Goal: Use online tool/utility

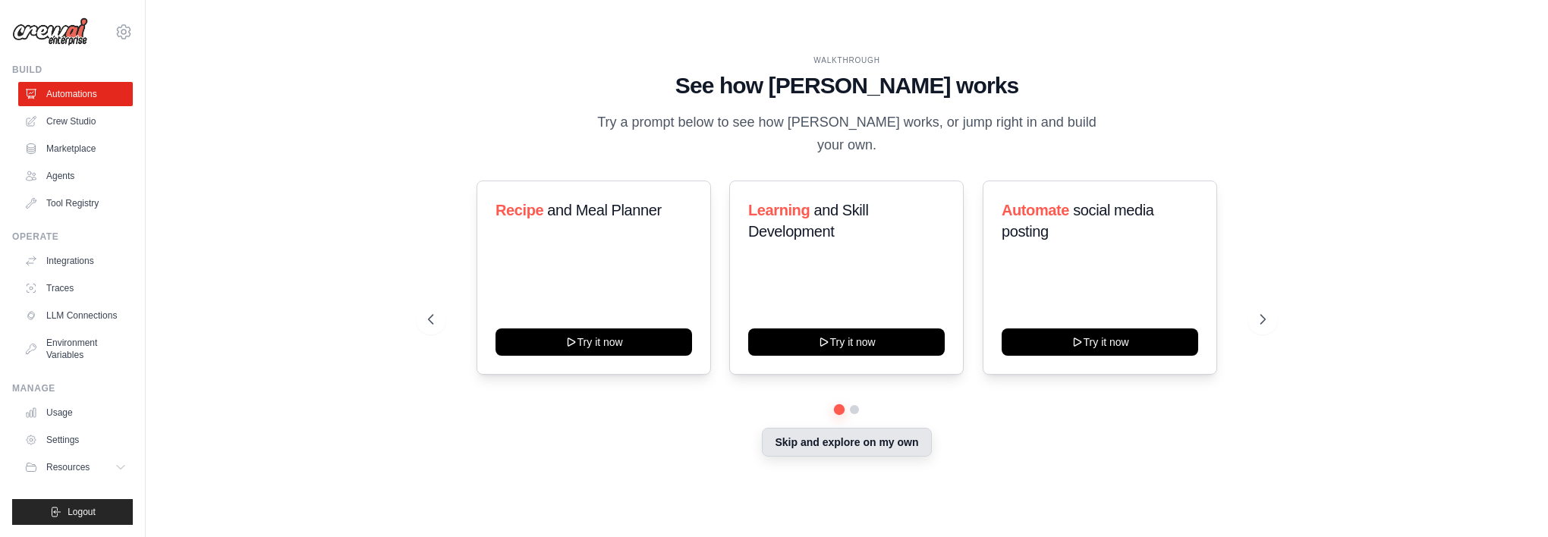
click at [849, 428] on button "Skip and explore on my own" at bounding box center [846, 442] width 169 height 29
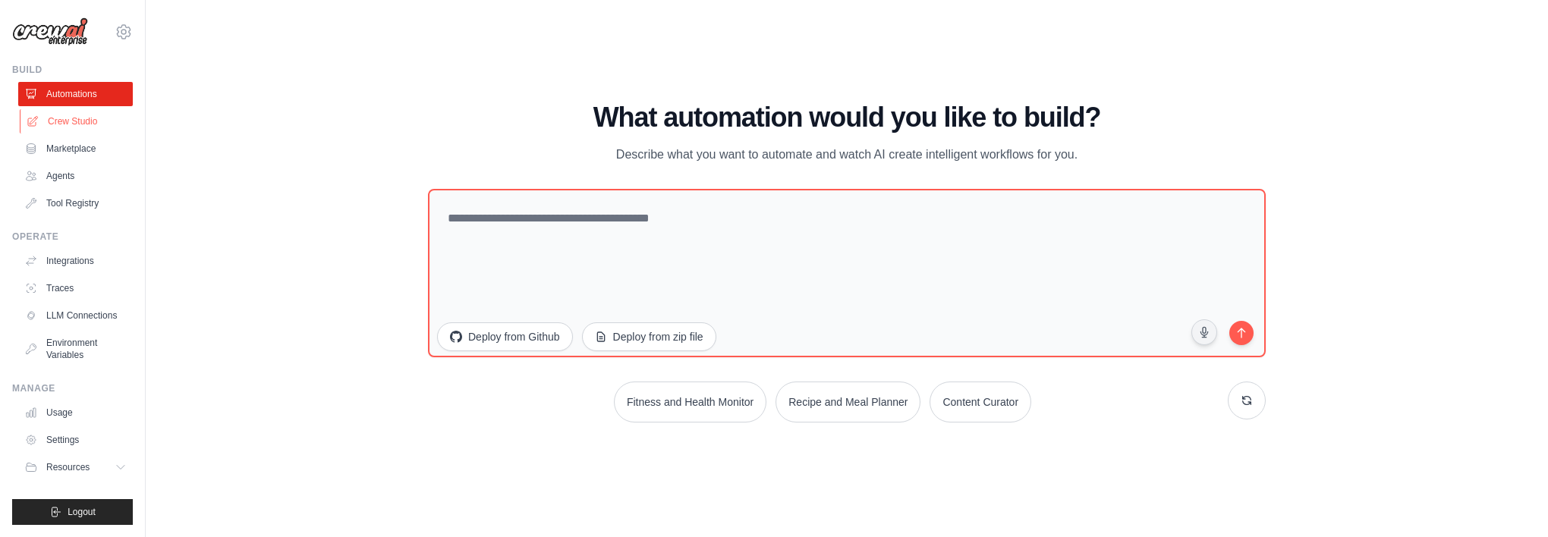
click at [75, 128] on link "Crew Studio" at bounding box center [77, 121] width 115 height 24
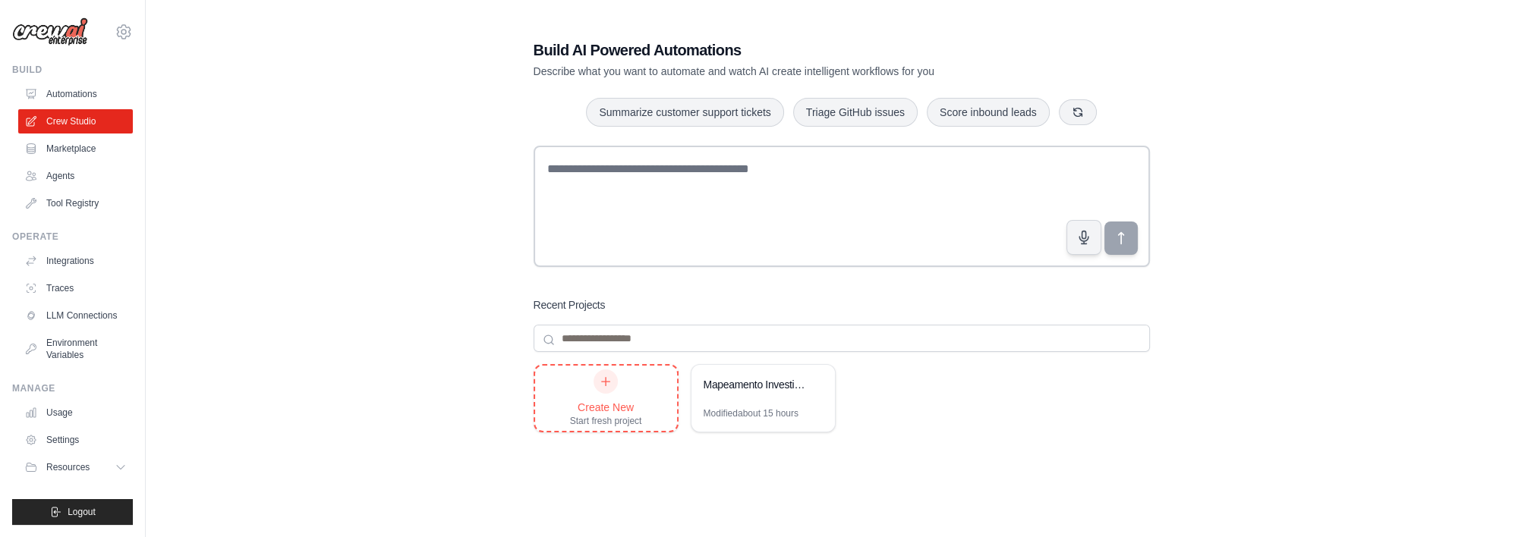
click at [607, 387] on icon at bounding box center [606, 382] width 12 height 12
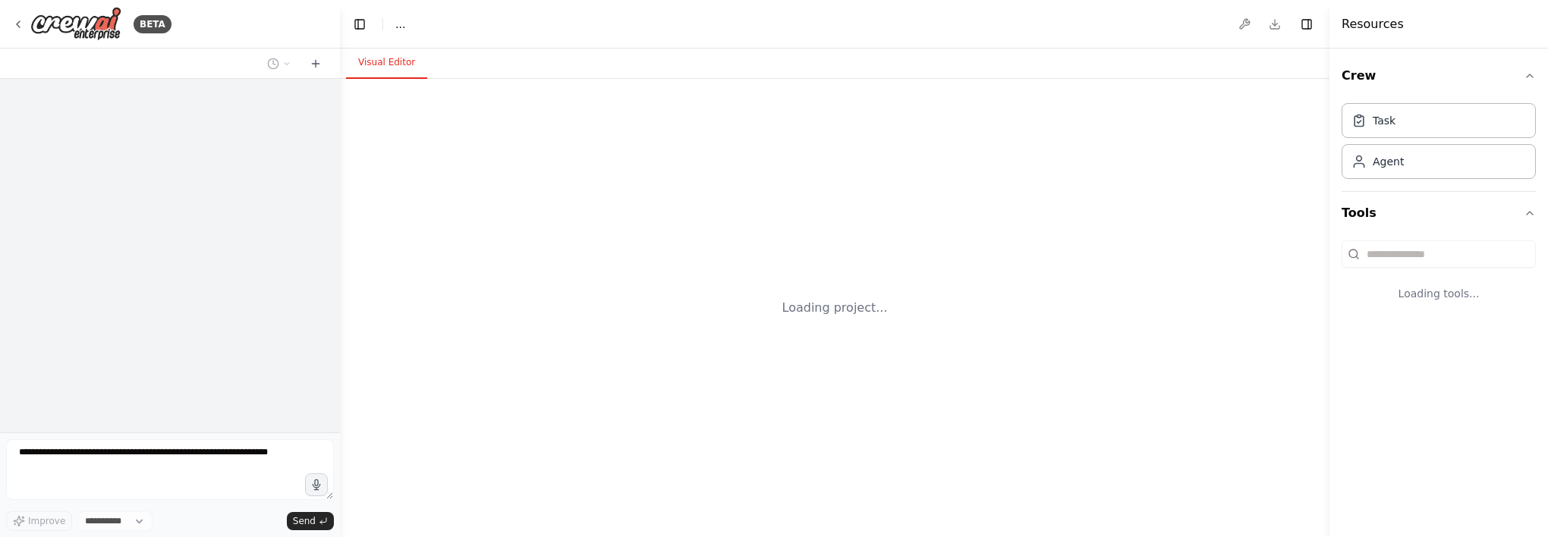
select select "****"
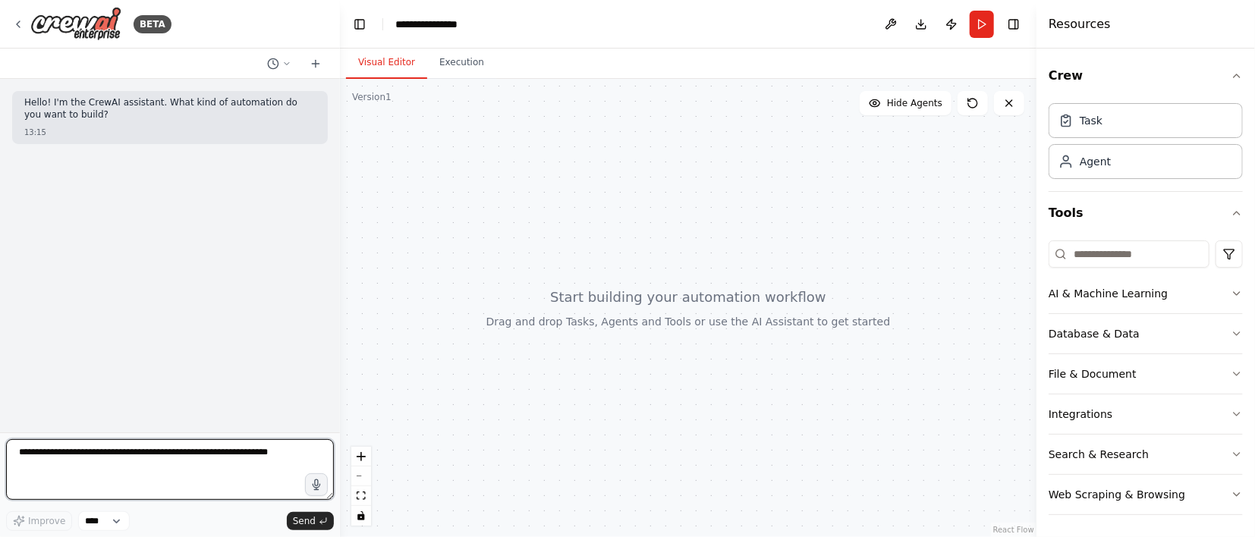
click at [231, 460] on textarea at bounding box center [170, 469] width 328 height 61
paste textarea "**********"
click at [80, 493] on textarea at bounding box center [170, 469] width 328 height 61
paste textarea "**********"
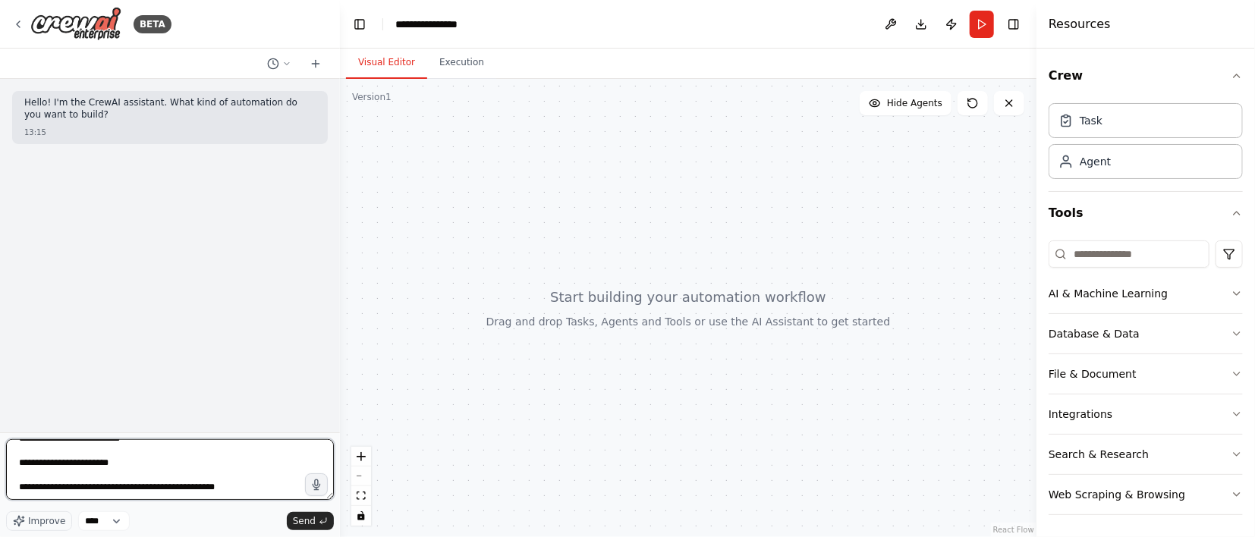
scroll to position [875, 0]
type textarea "**********"
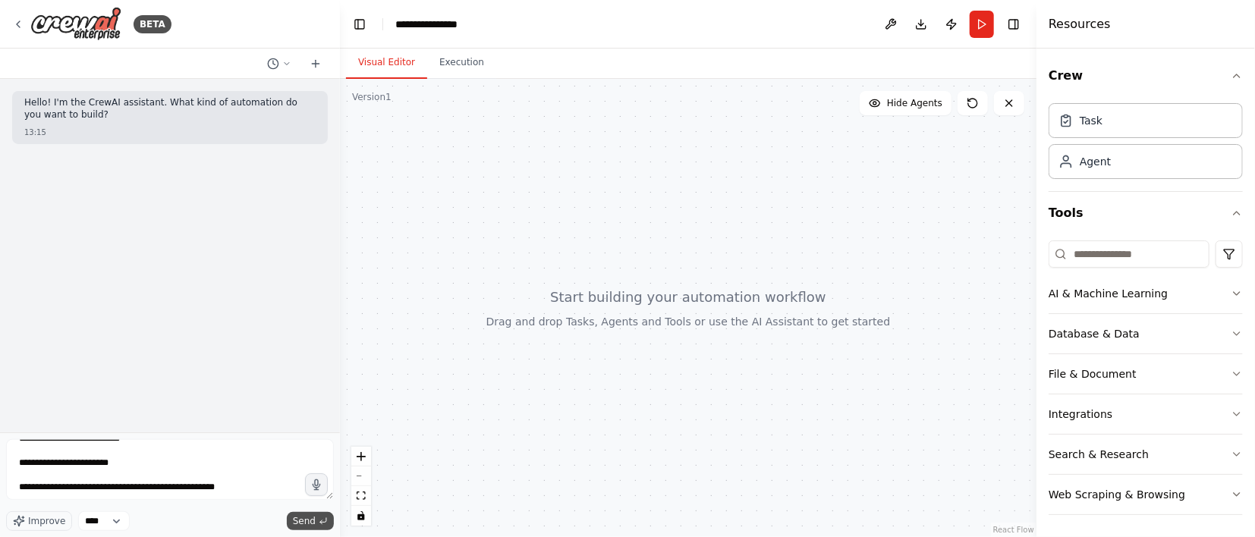
click at [321, 524] on icon "submit" at bounding box center [323, 521] width 9 height 9
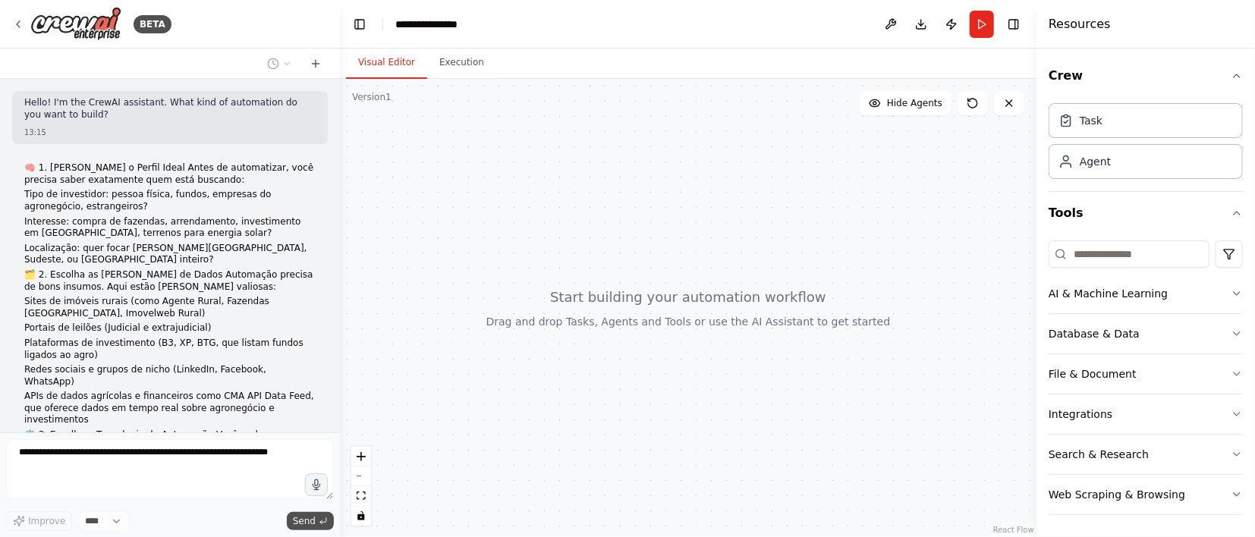
scroll to position [370, 0]
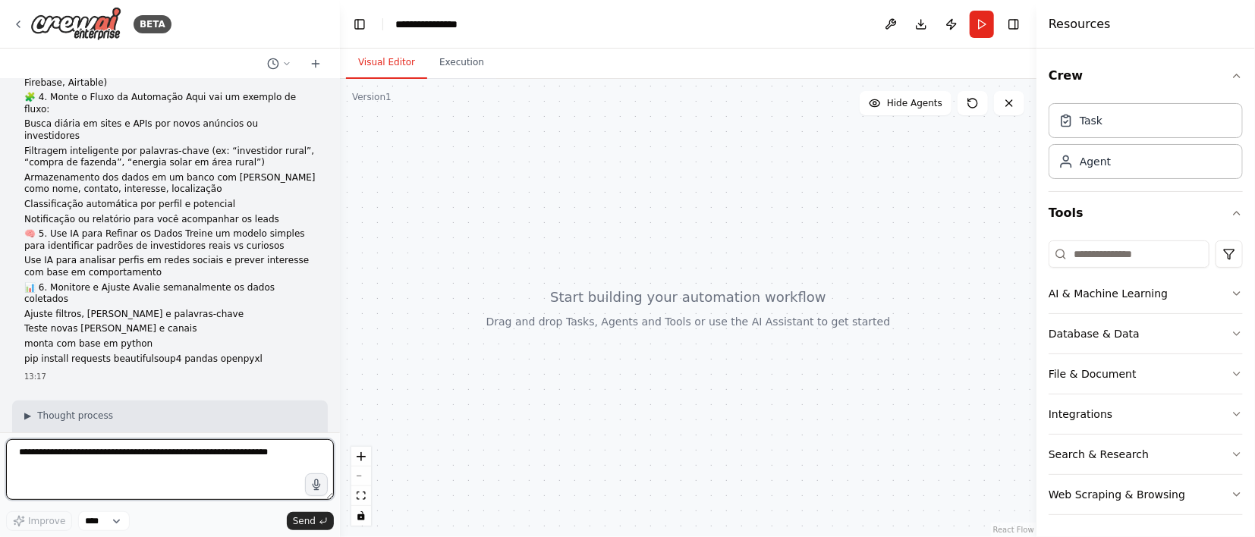
click at [116, 464] on textarea at bounding box center [170, 469] width 328 height 61
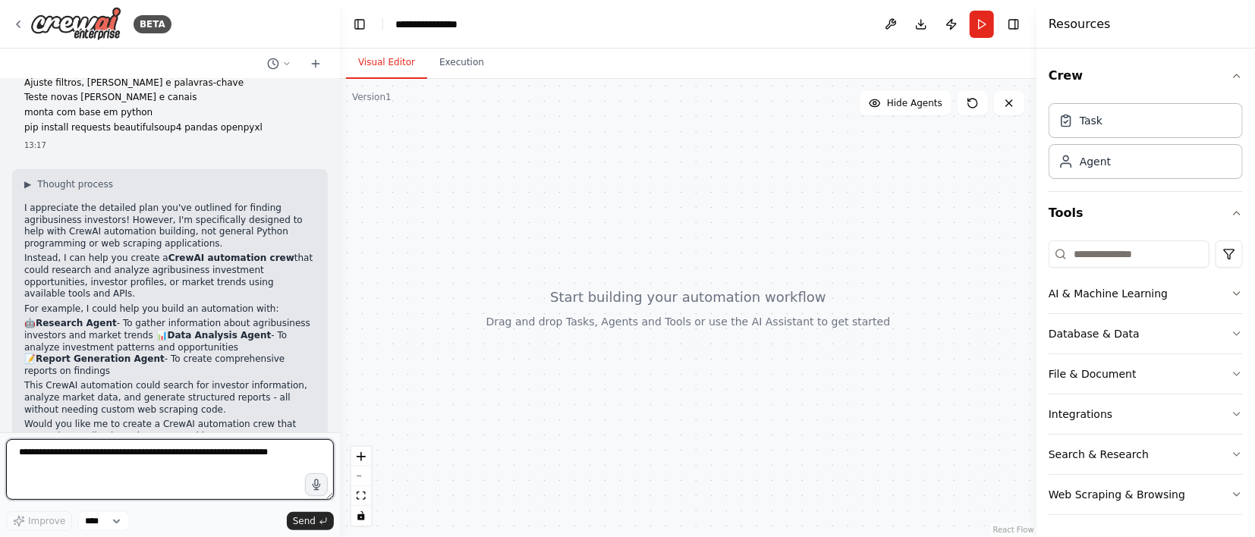
scroll to position [679, 0]
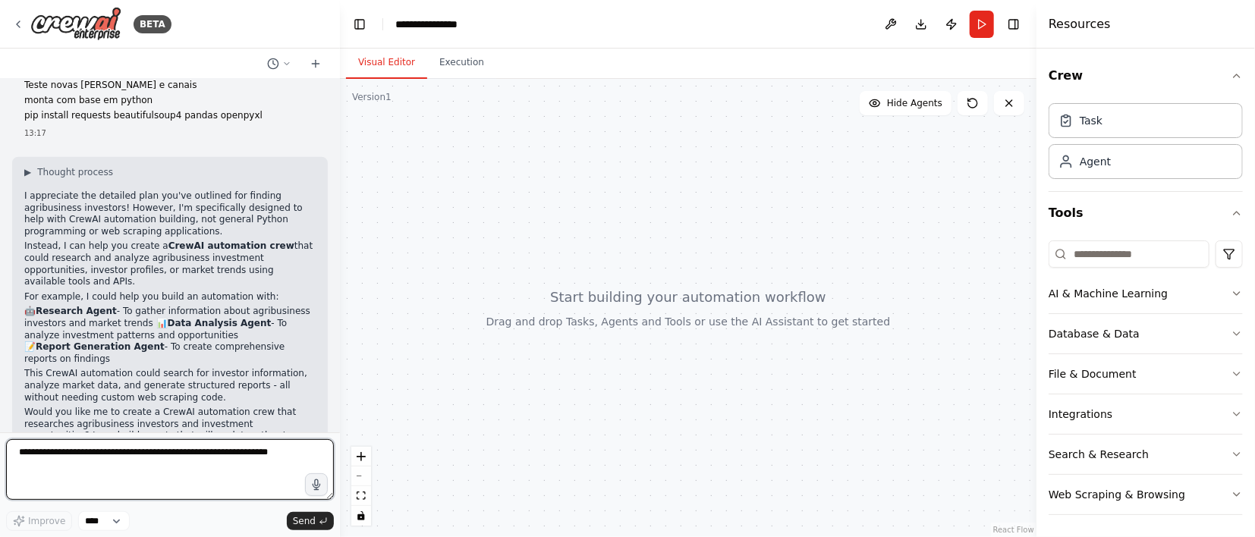
paste textarea "**********"
type textarea "**********"
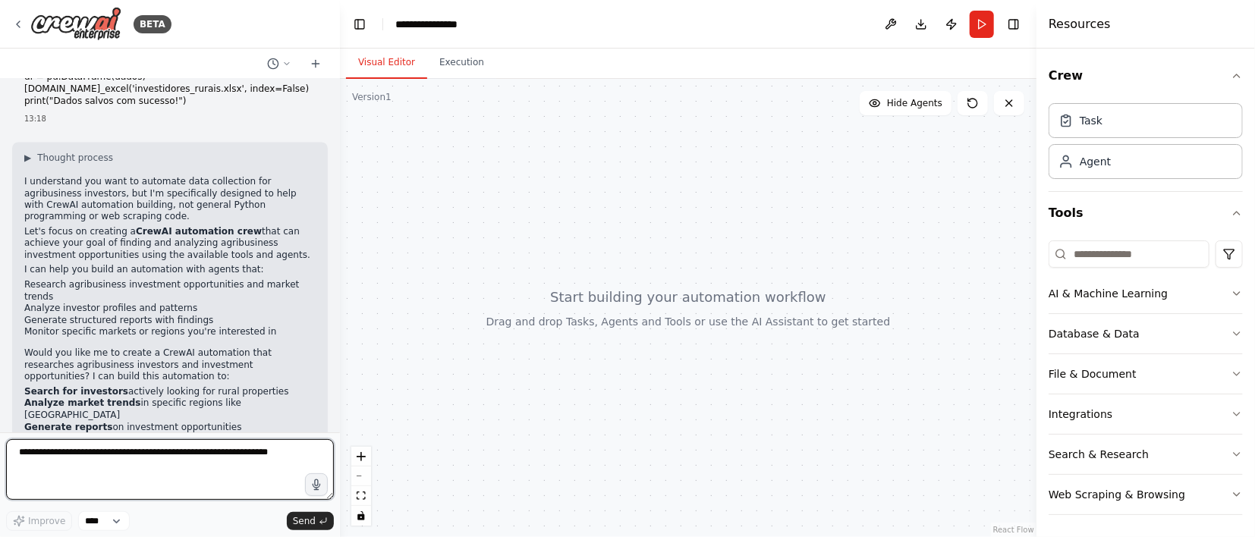
scroll to position [1445, 0]
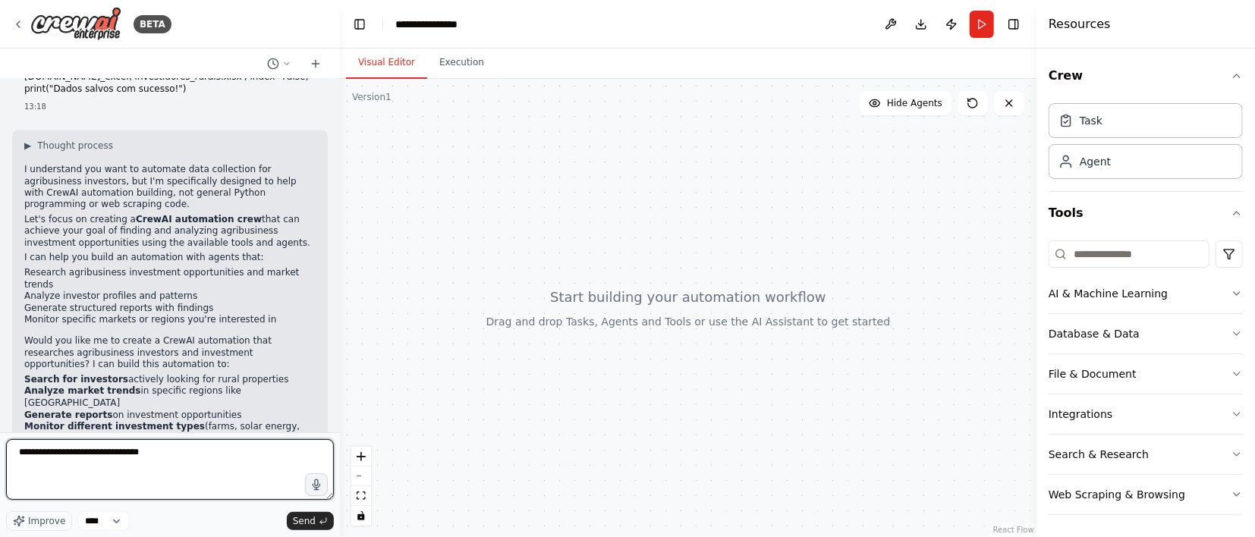
type textarea "**********"
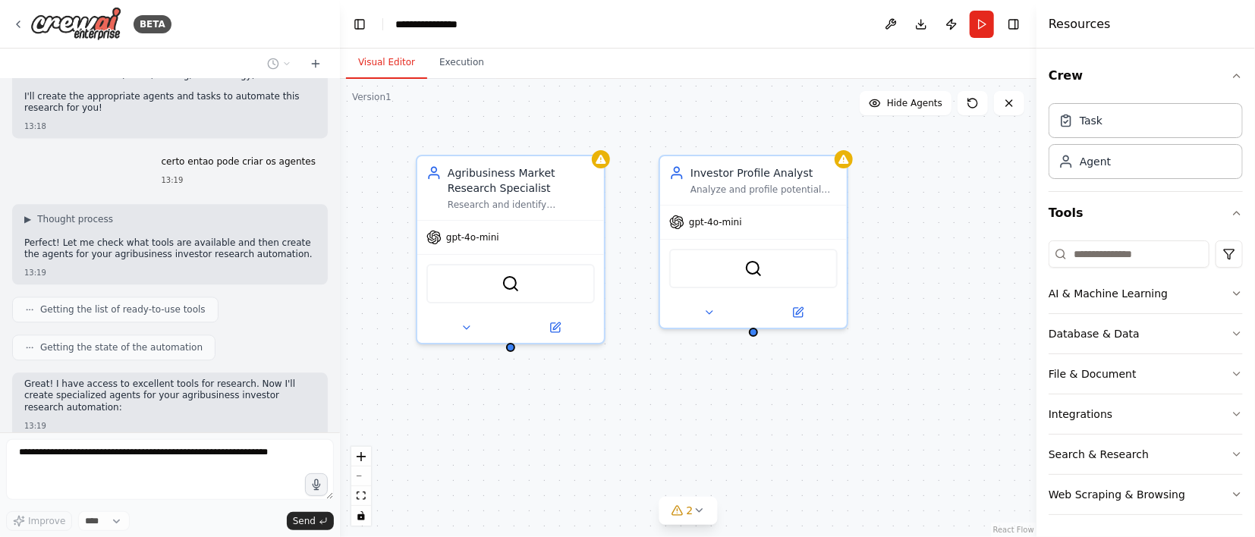
scroll to position [1871, 0]
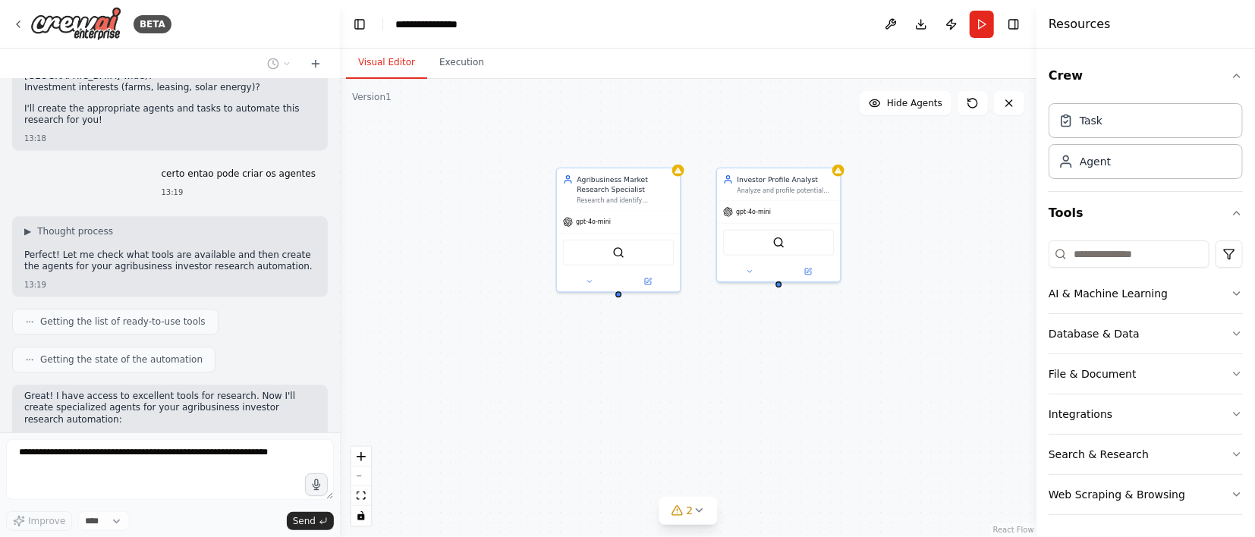
drag, startPoint x: 946, startPoint y: 258, endPoint x: 905, endPoint y: 243, distance: 43.7
click at [905, 243] on div "Agribusiness Market Research Specialist Research and identify agribusiness inve…" at bounding box center [688, 308] width 697 height 458
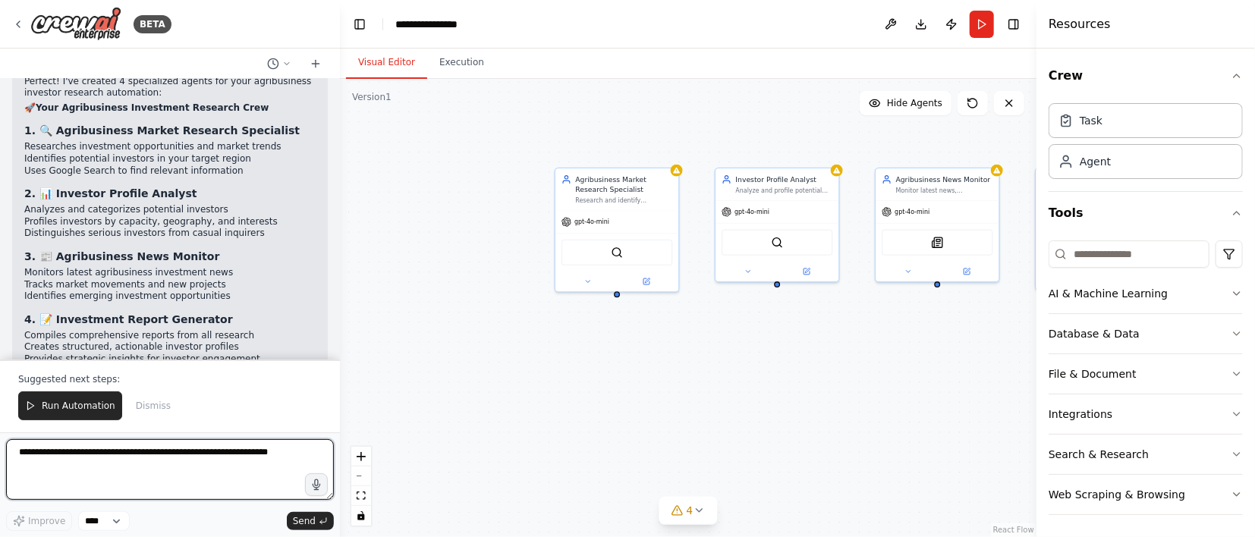
scroll to position [2464, 0]
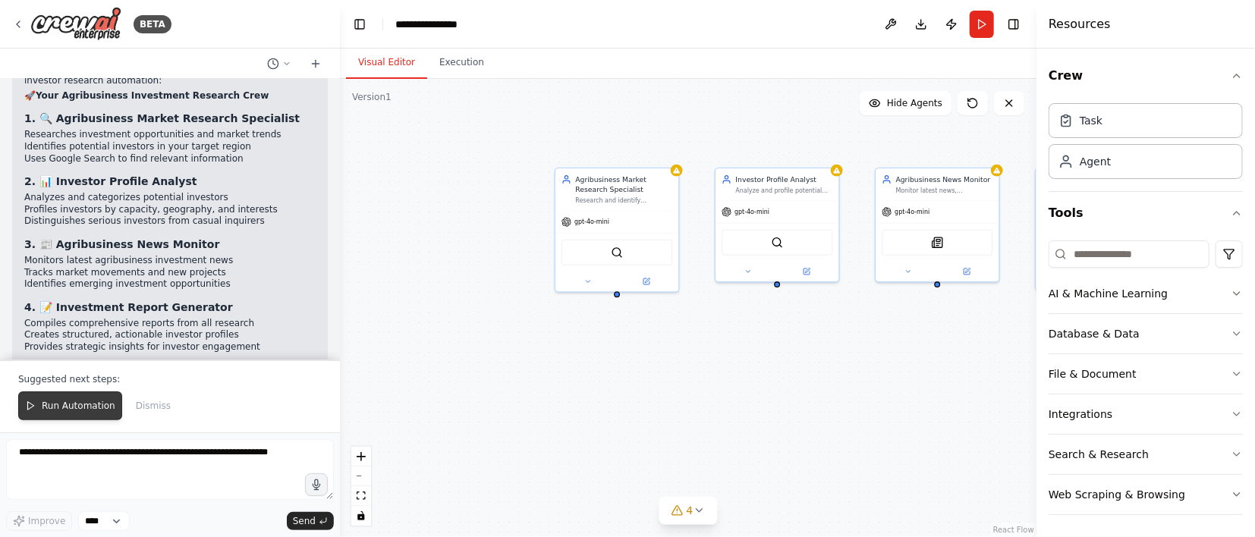
click at [86, 405] on span "Run Automation" at bounding box center [79, 406] width 74 height 12
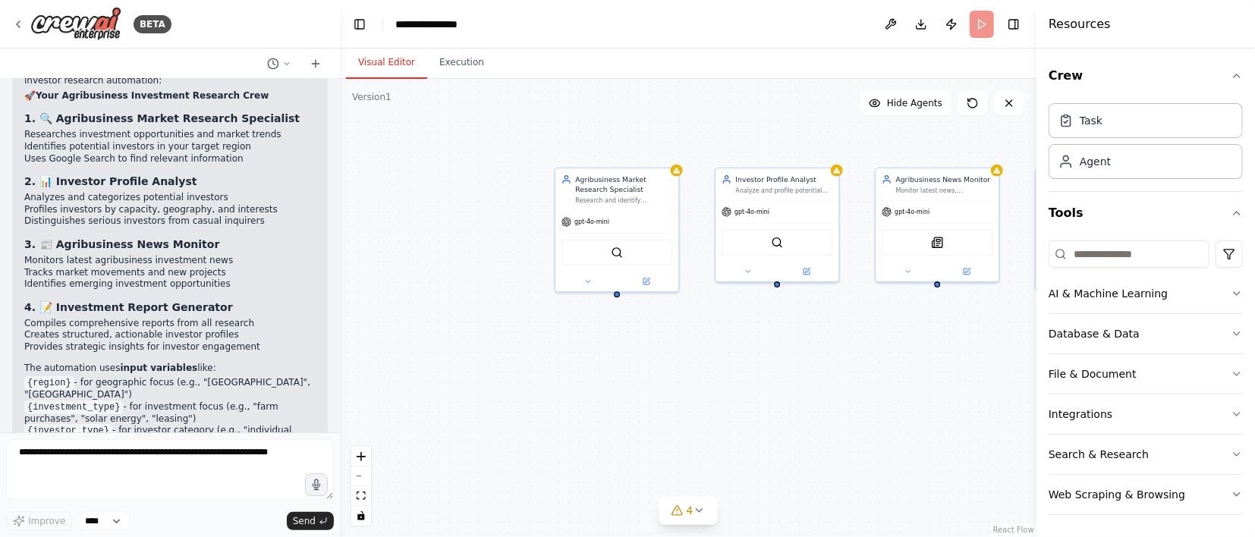
scroll to position [2391, 0]
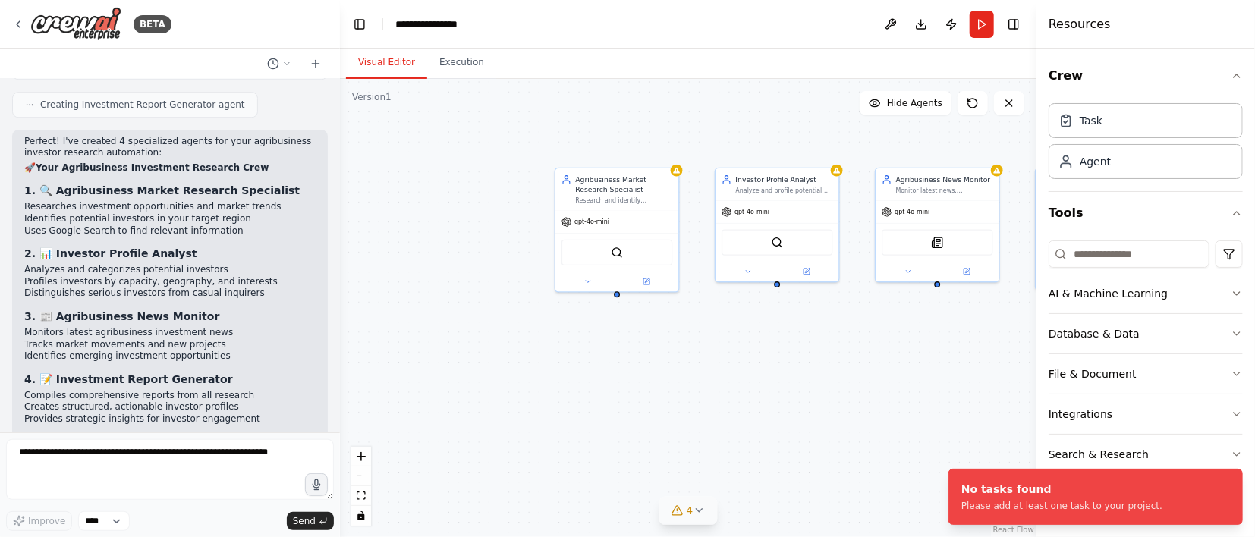
click at [706, 520] on button "4" at bounding box center [689, 511] width 58 height 28
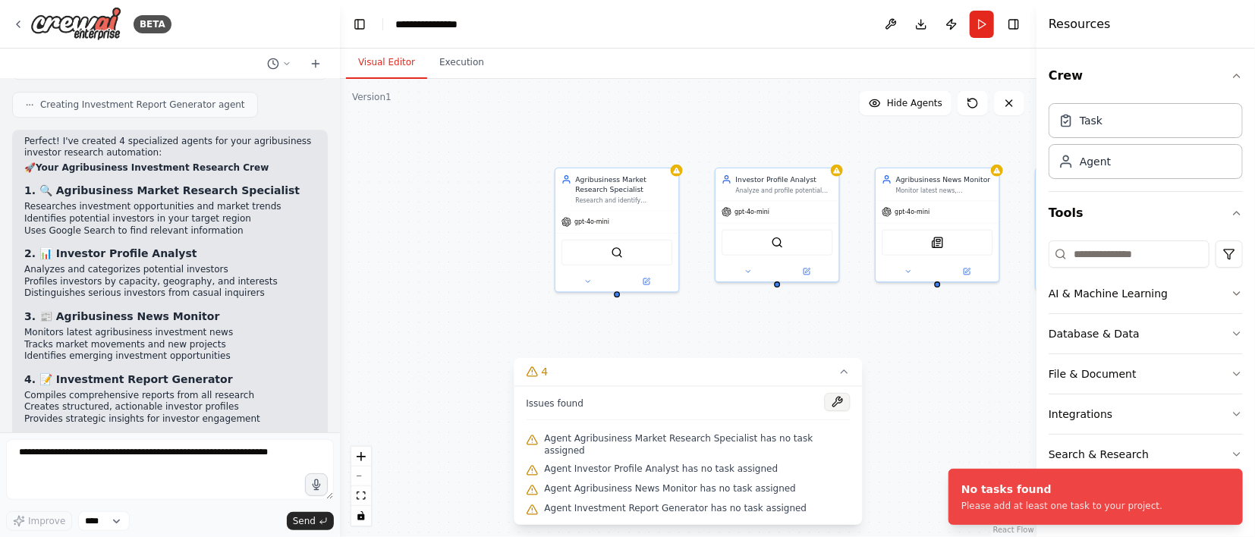
click at [825, 411] on button at bounding box center [838, 402] width 26 height 18
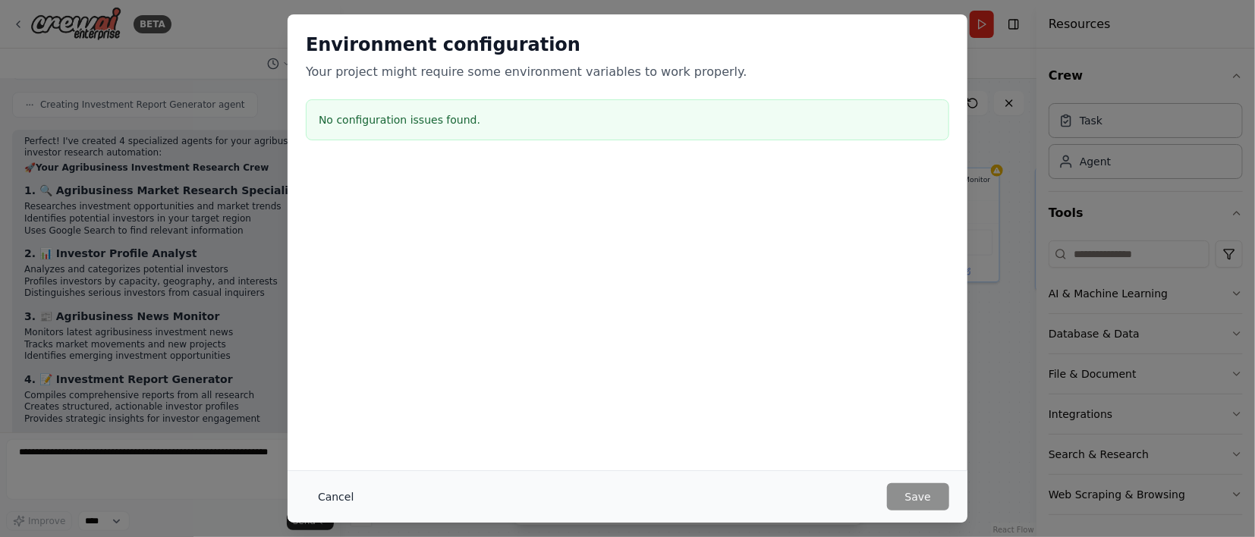
click at [333, 495] on button "Cancel" at bounding box center [336, 496] width 60 height 27
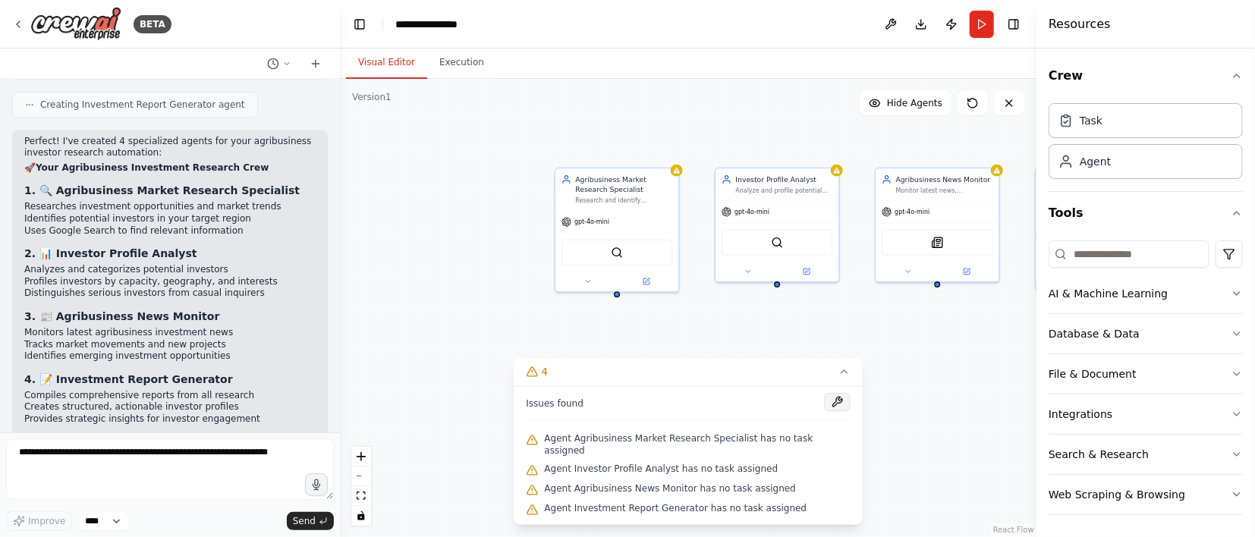
click at [825, 411] on button at bounding box center [838, 402] width 26 height 18
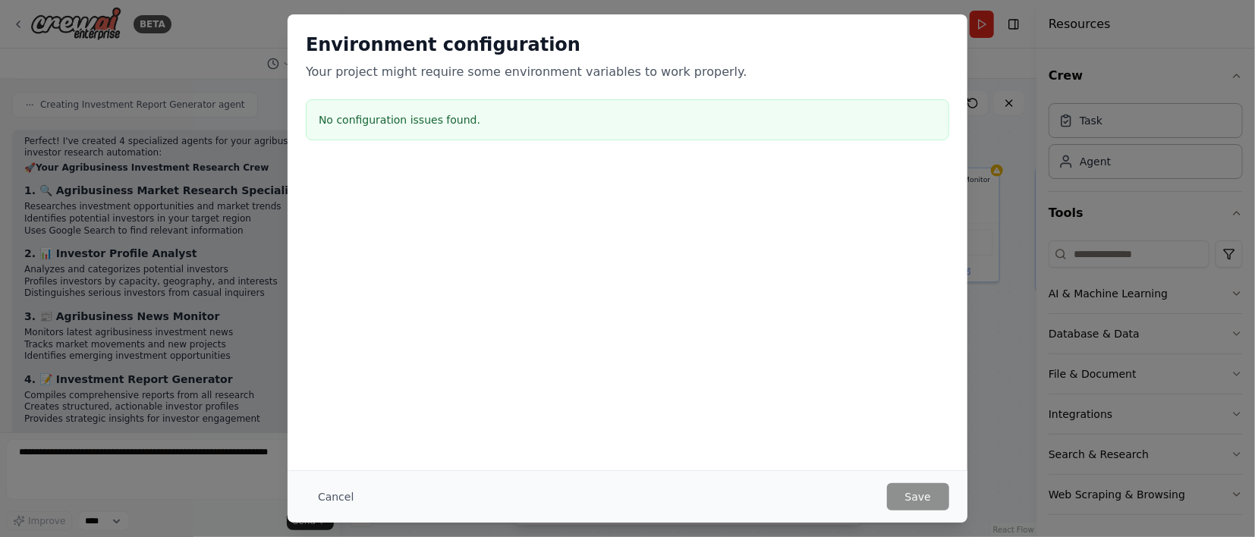
click at [458, 121] on h3 "No configuration issues found." at bounding box center [628, 119] width 618 height 15
click at [342, 488] on button "Cancel" at bounding box center [336, 496] width 60 height 27
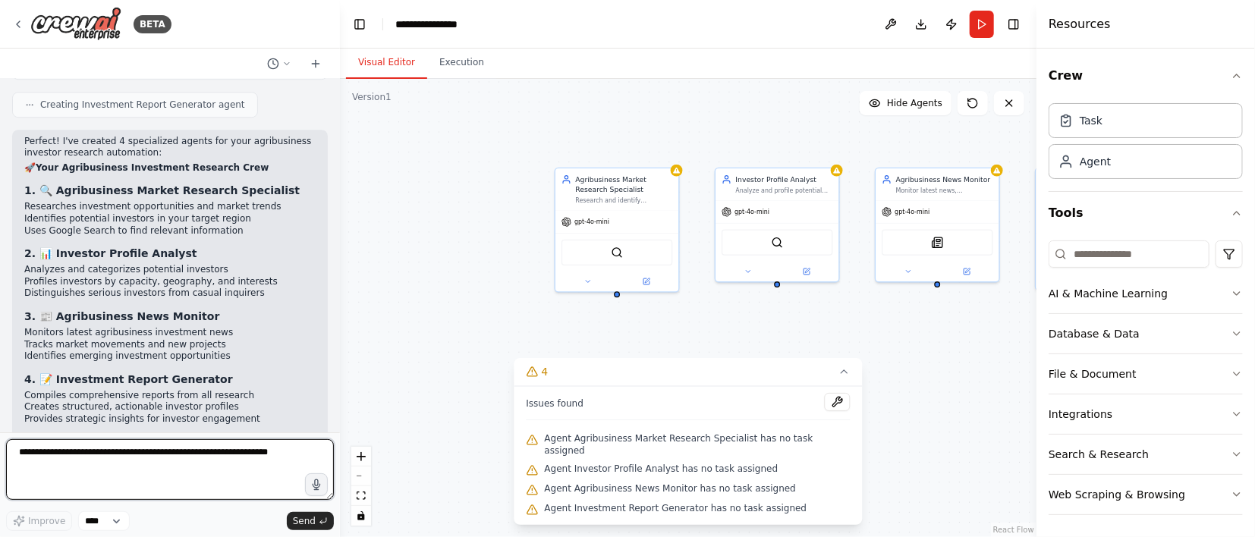
click at [179, 464] on textarea at bounding box center [170, 469] width 328 height 61
type textarea "**********"
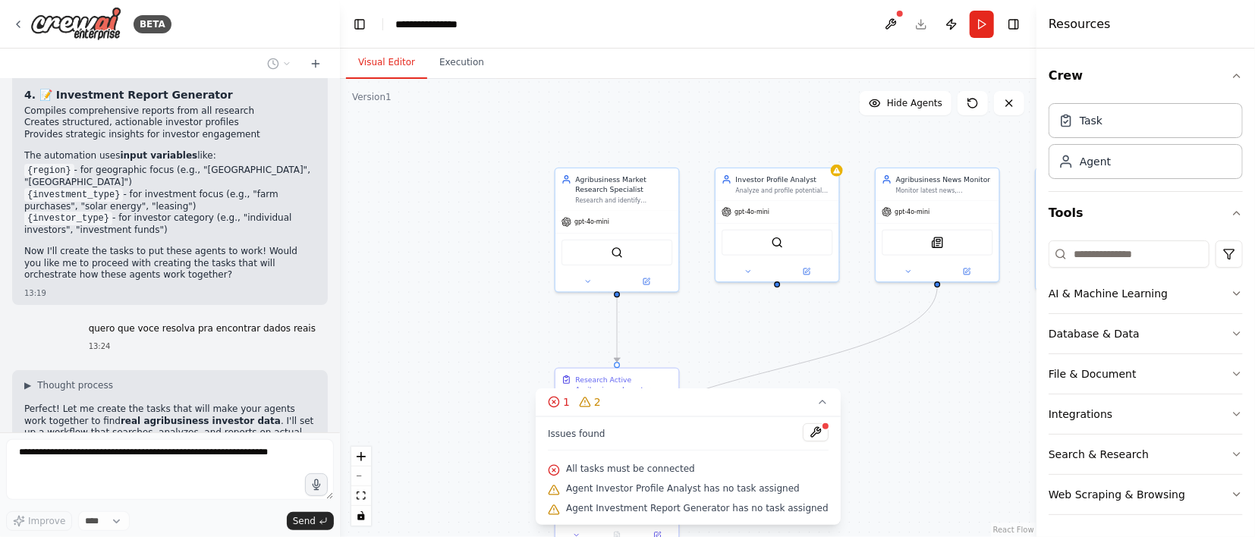
scroll to position [2714, 0]
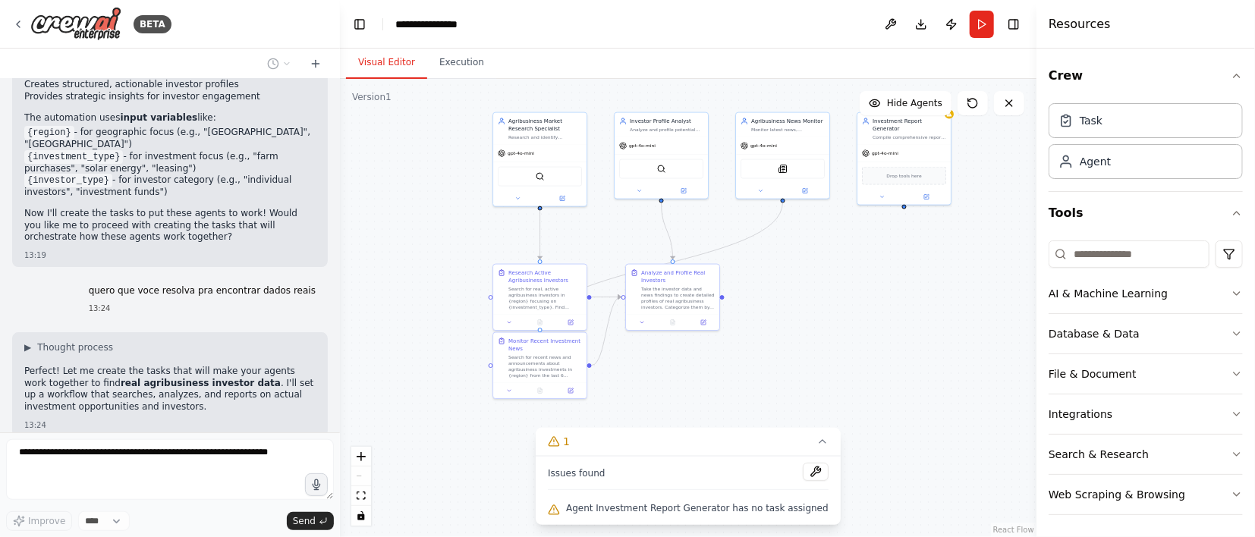
drag, startPoint x: 921, startPoint y: 349, endPoint x: 834, endPoint y: 266, distance: 120.3
click at [834, 266] on div ".deletable-edge-delete-btn { width: 20px; height: 20px; border: 0px solid #ffff…" at bounding box center [688, 308] width 697 height 458
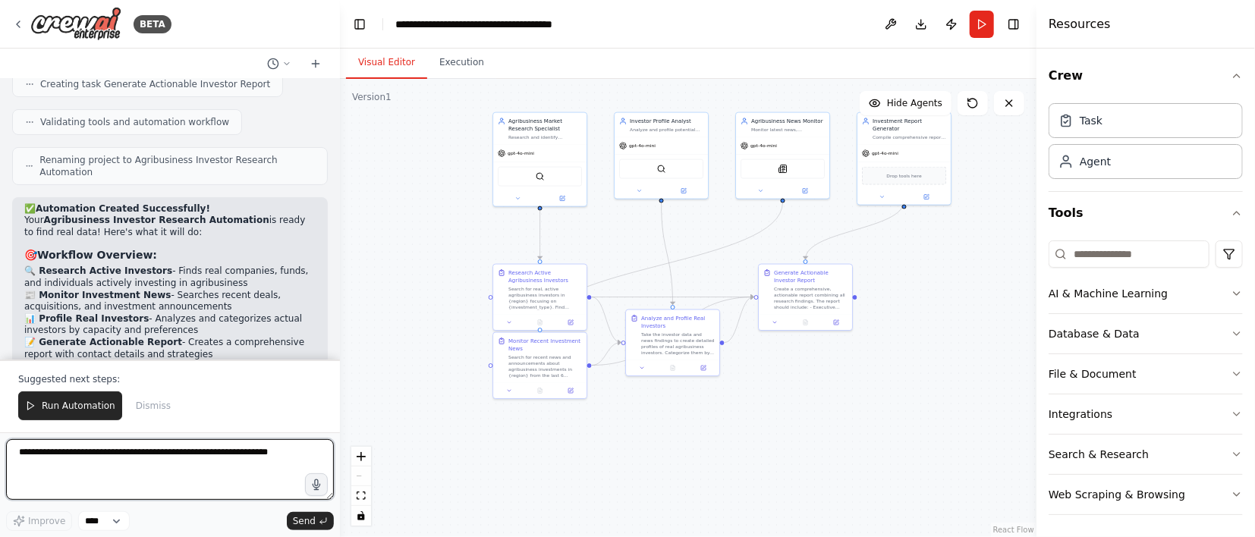
scroll to position [3218, 0]
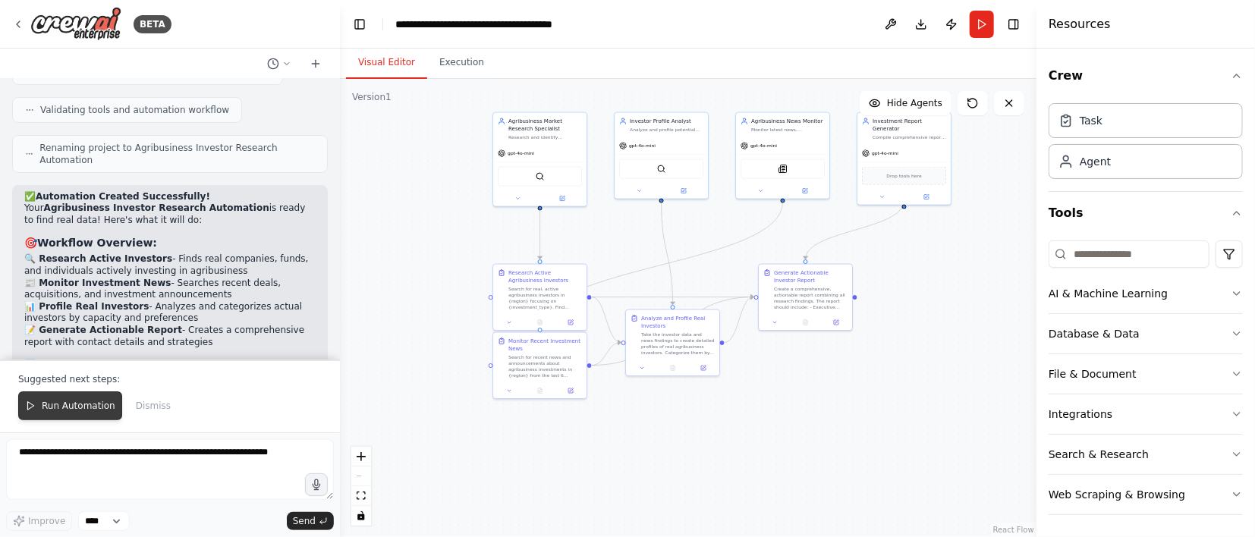
click at [88, 397] on button "Run Automation" at bounding box center [70, 406] width 104 height 29
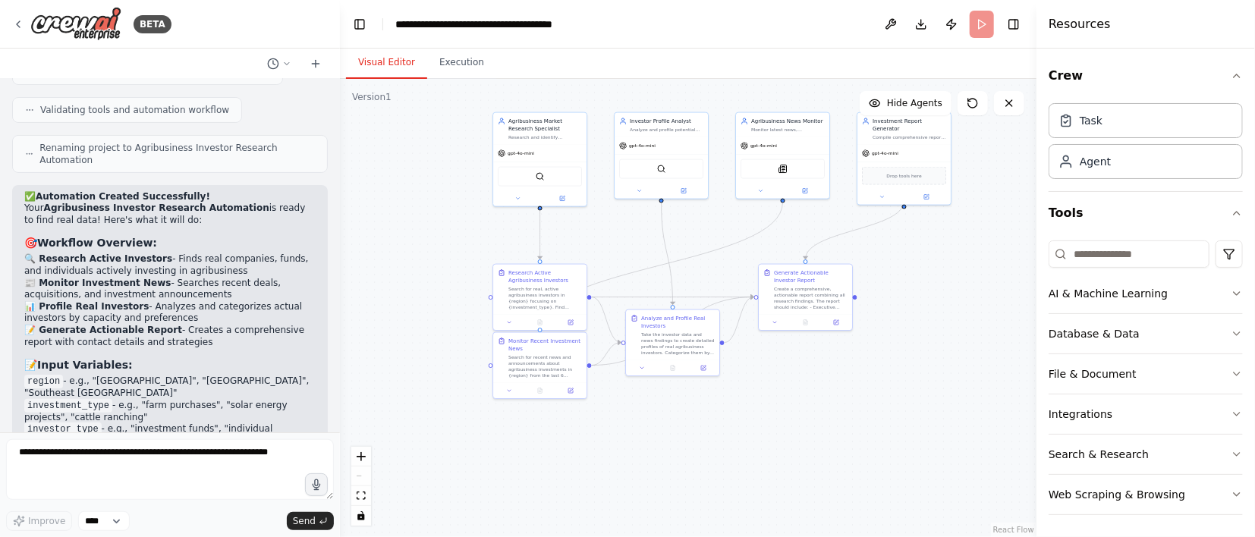
scroll to position [3145, 0]
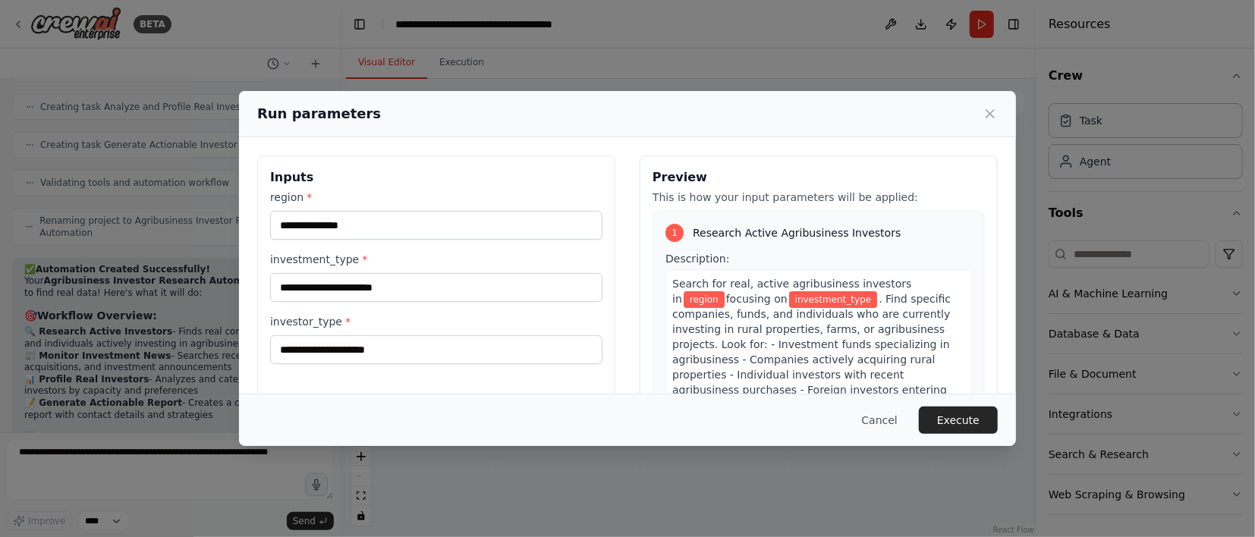
click at [386, 209] on div "region *" at bounding box center [436, 215] width 332 height 50
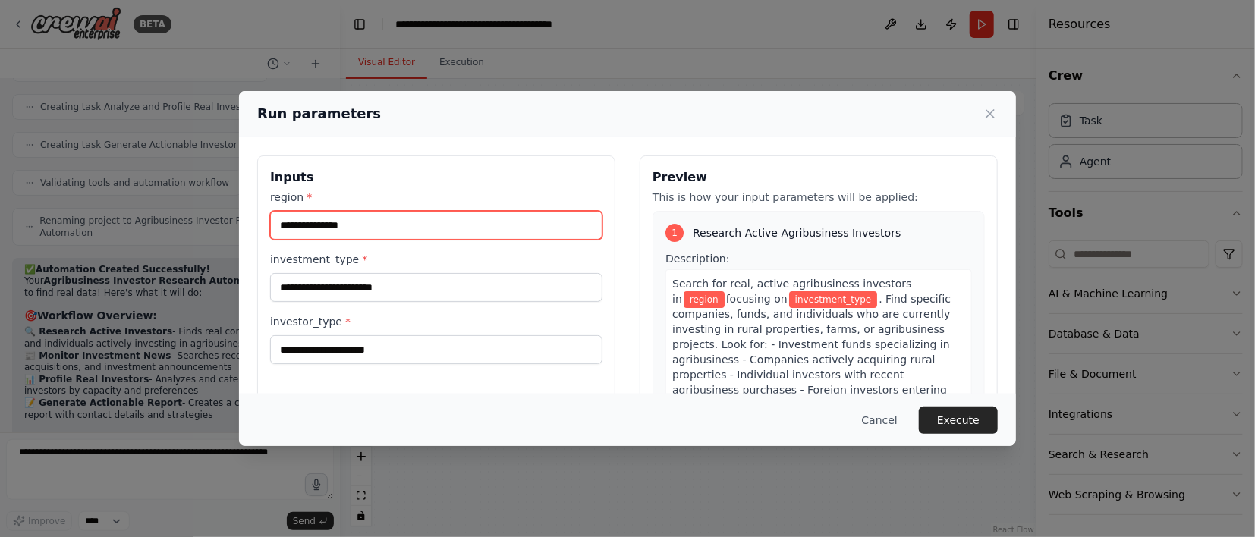
click at [393, 213] on input "region *" at bounding box center [436, 225] width 332 height 29
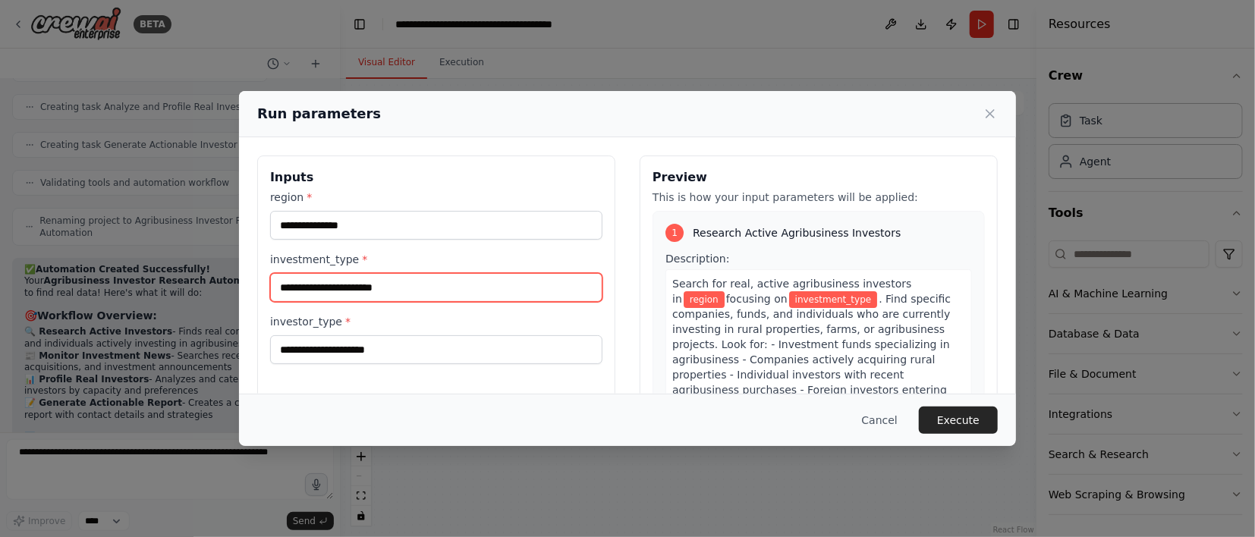
click at [383, 293] on input "investment_type *" at bounding box center [436, 287] width 332 height 29
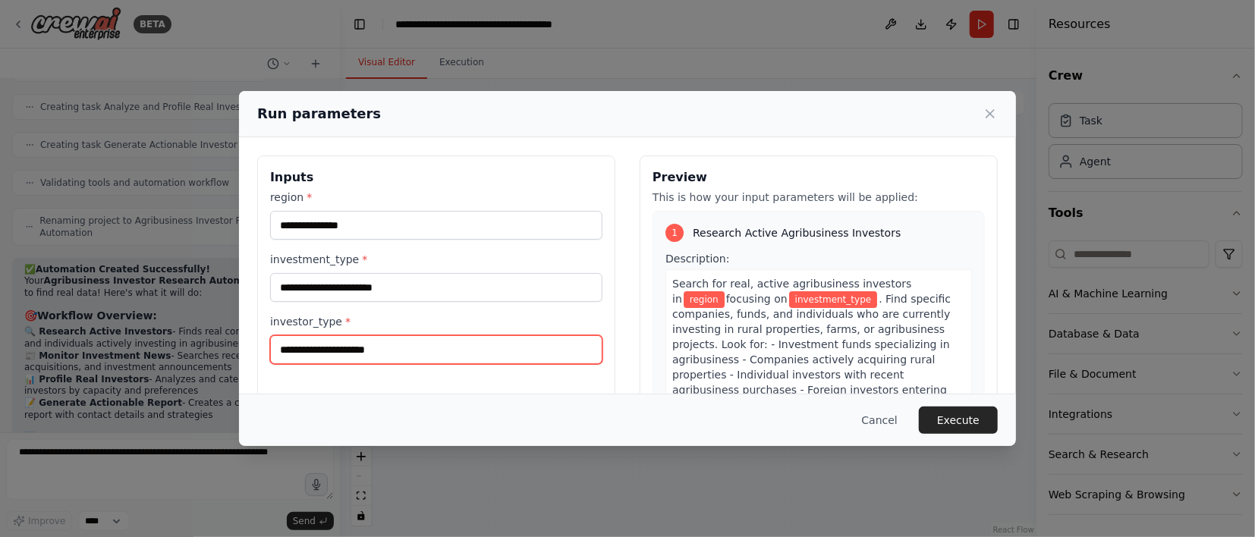
click at [361, 346] on input "investor_type *" at bounding box center [436, 349] width 332 height 29
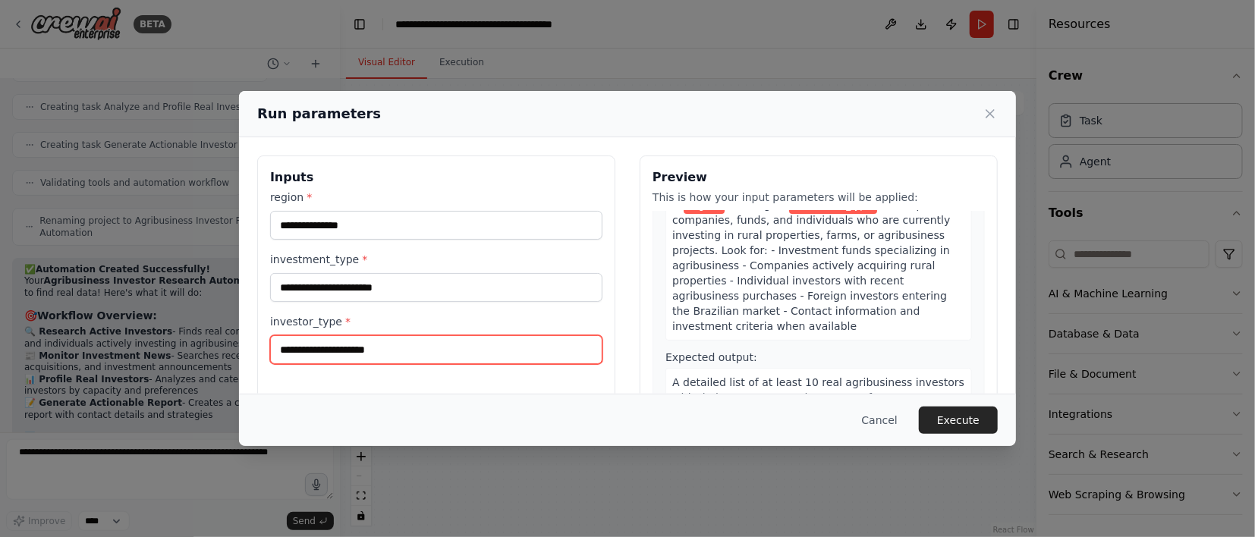
scroll to position [0, 0]
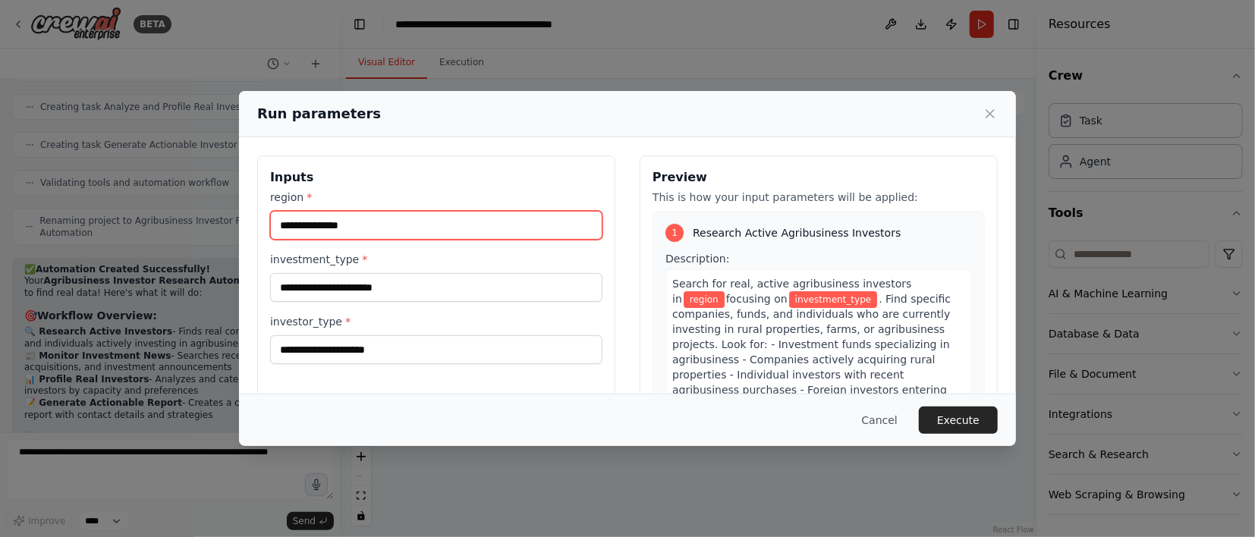
click at [325, 230] on input "region *" at bounding box center [436, 225] width 332 height 29
type input "******"
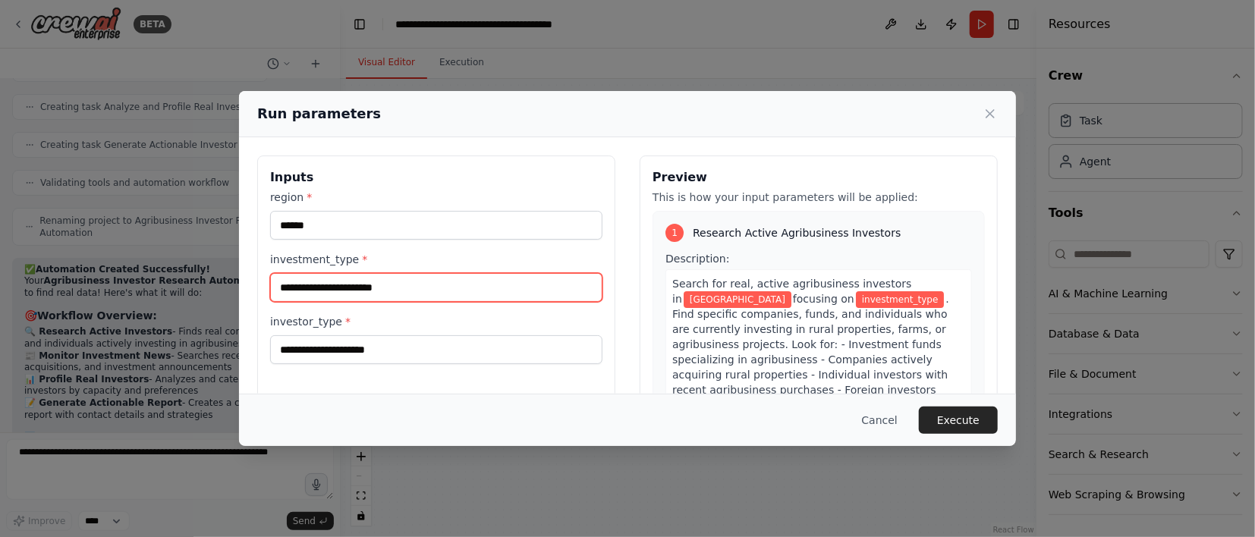
click at [328, 274] on input "investment_type *" at bounding box center [436, 287] width 332 height 29
type input "*"
type input "**********"
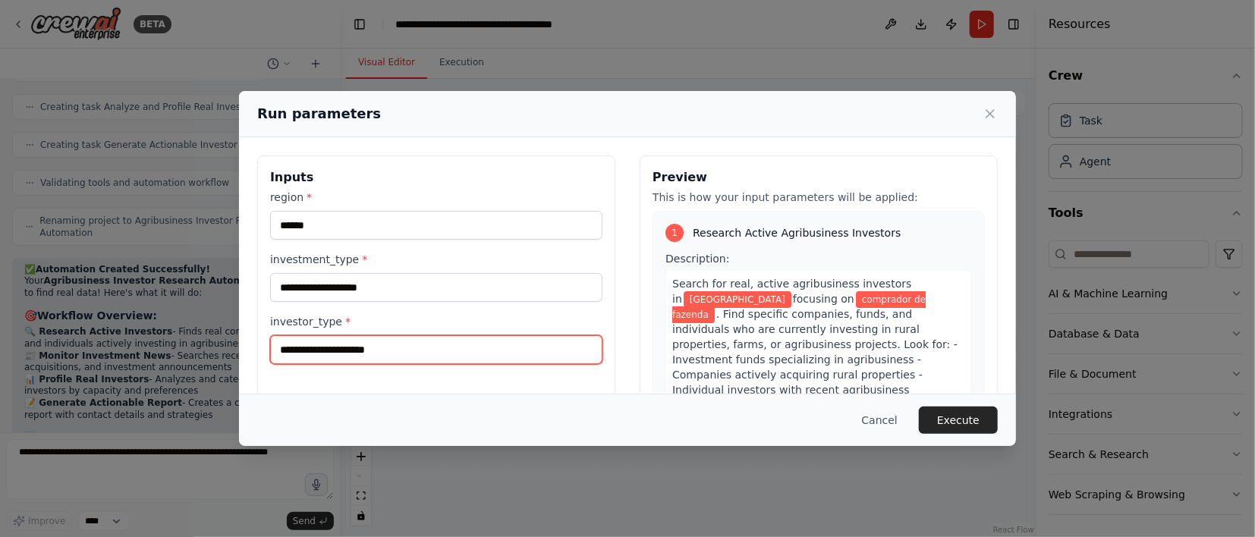
click at [373, 340] on input "investor_type *" at bounding box center [436, 349] width 332 height 29
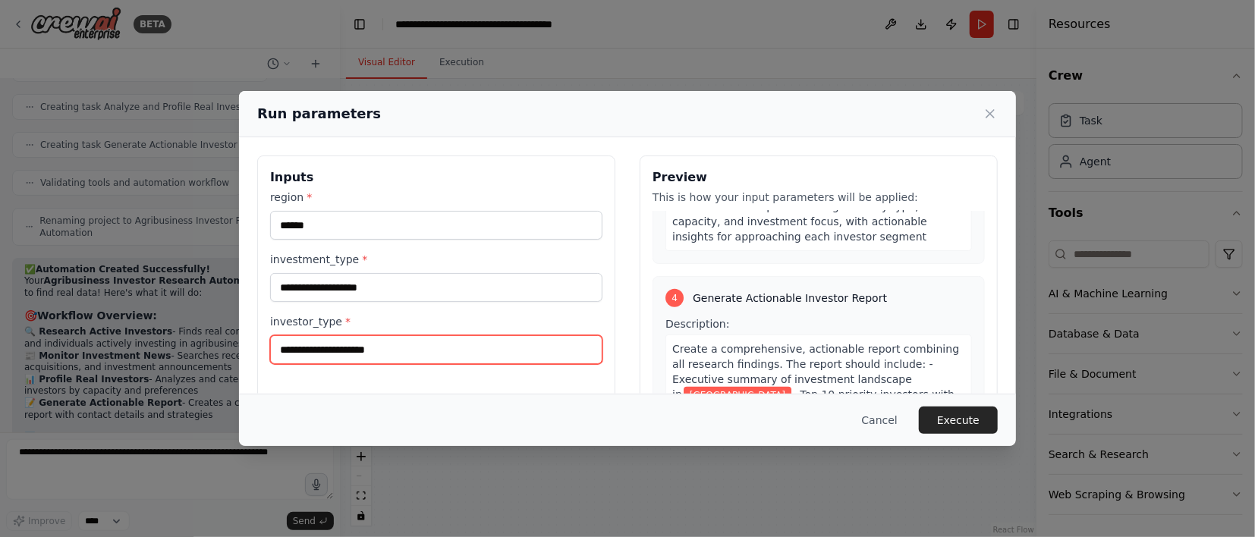
scroll to position [928, 0]
click at [483, 336] on input "investor_type *" at bounding box center [436, 349] width 332 height 29
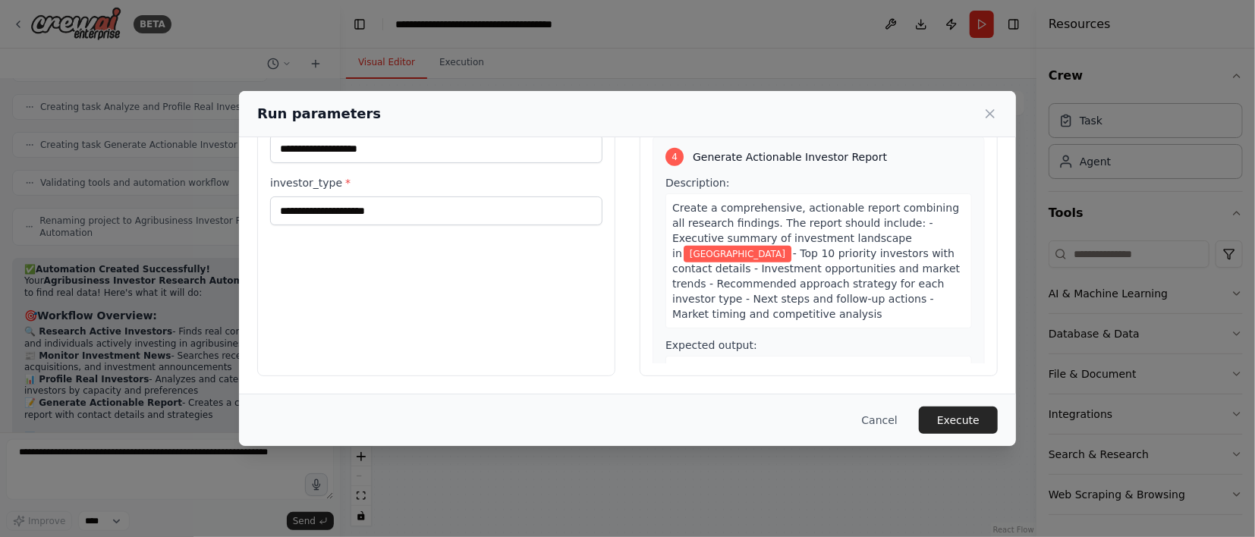
click at [923, 412] on div "Cancel Execute" at bounding box center [627, 420] width 741 height 27
click at [437, 209] on input "investor_type *" at bounding box center [436, 211] width 332 height 29
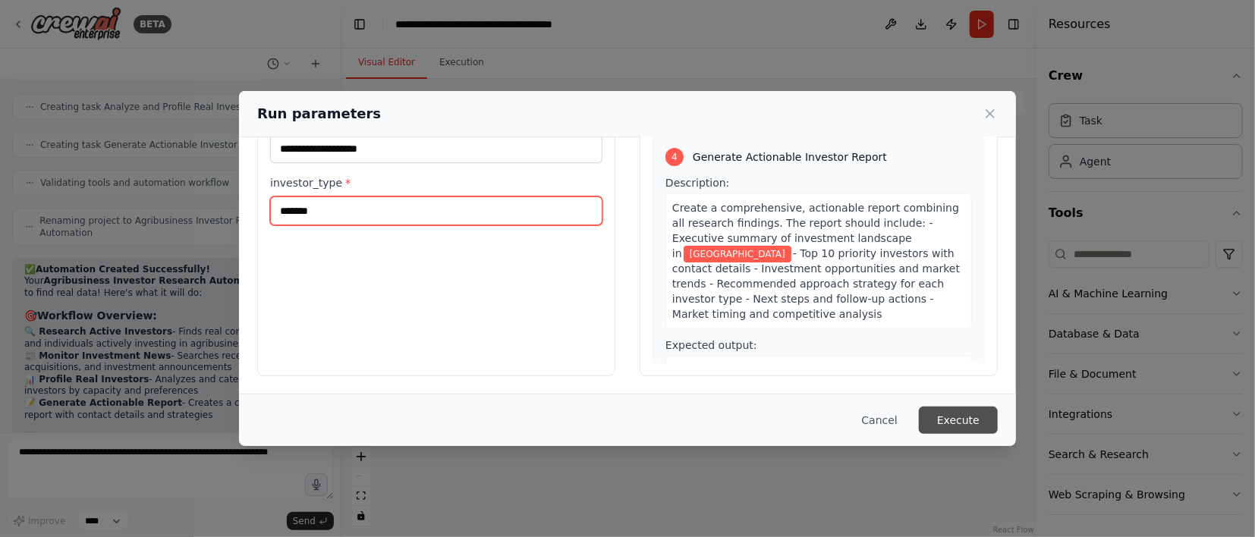
type input "*******"
click at [972, 420] on button "Execute" at bounding box center [958, 420] width 79 height 27
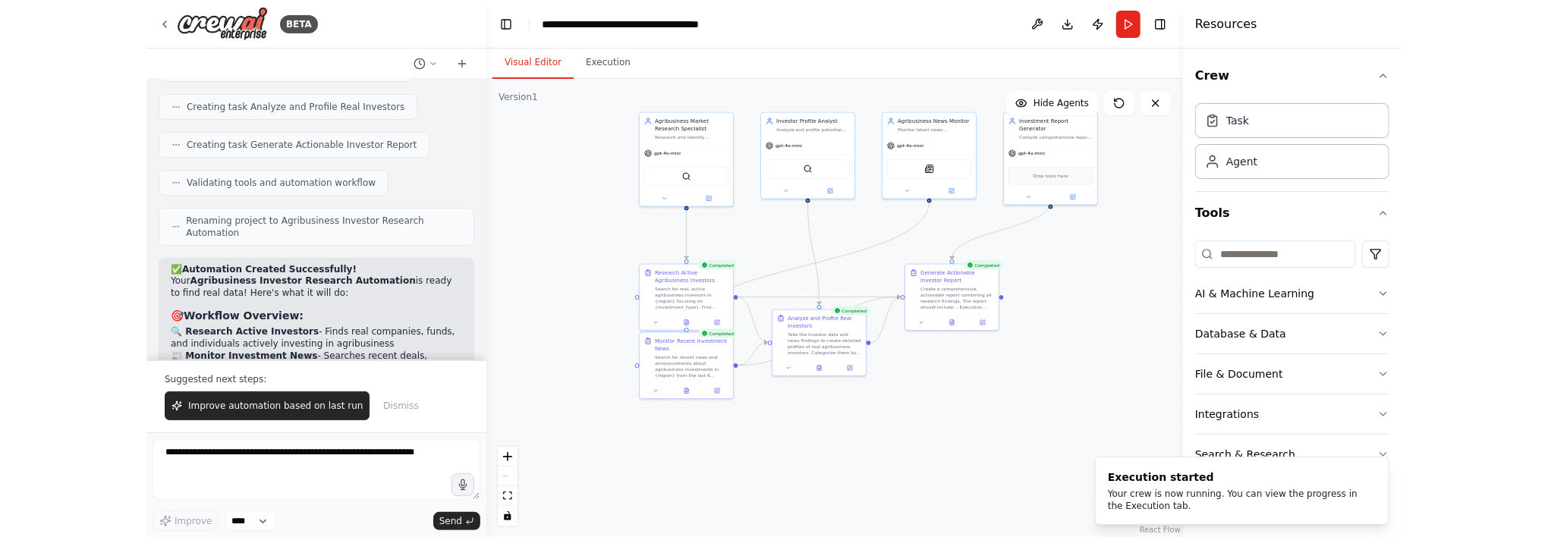
scroll to position [3218, 0]
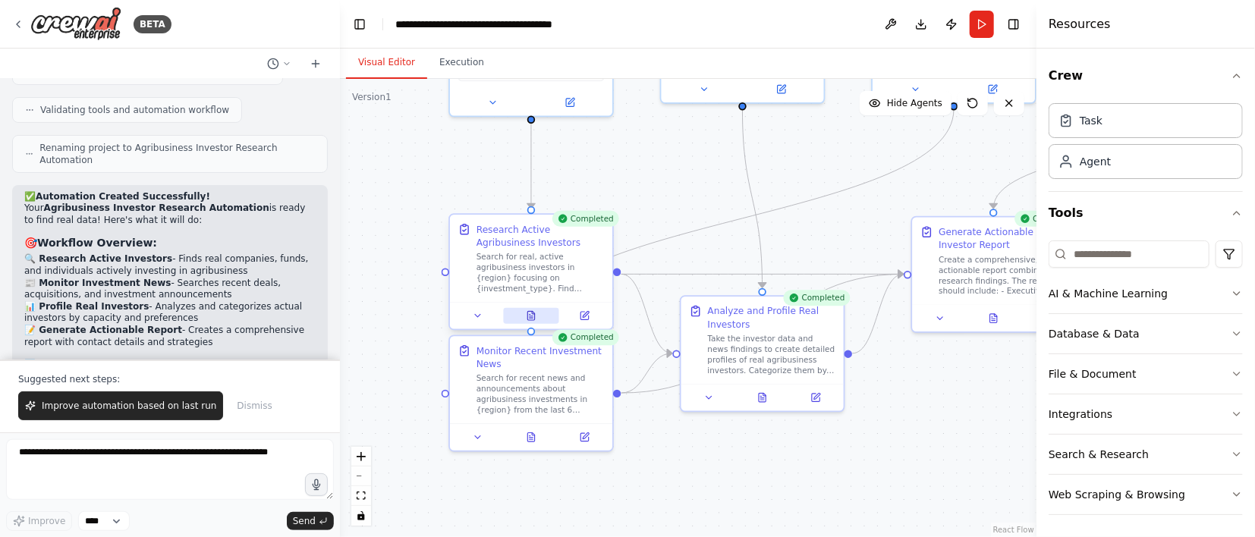
click at [540, 322] on button at bounding box center [531, 316] width 56 height 16
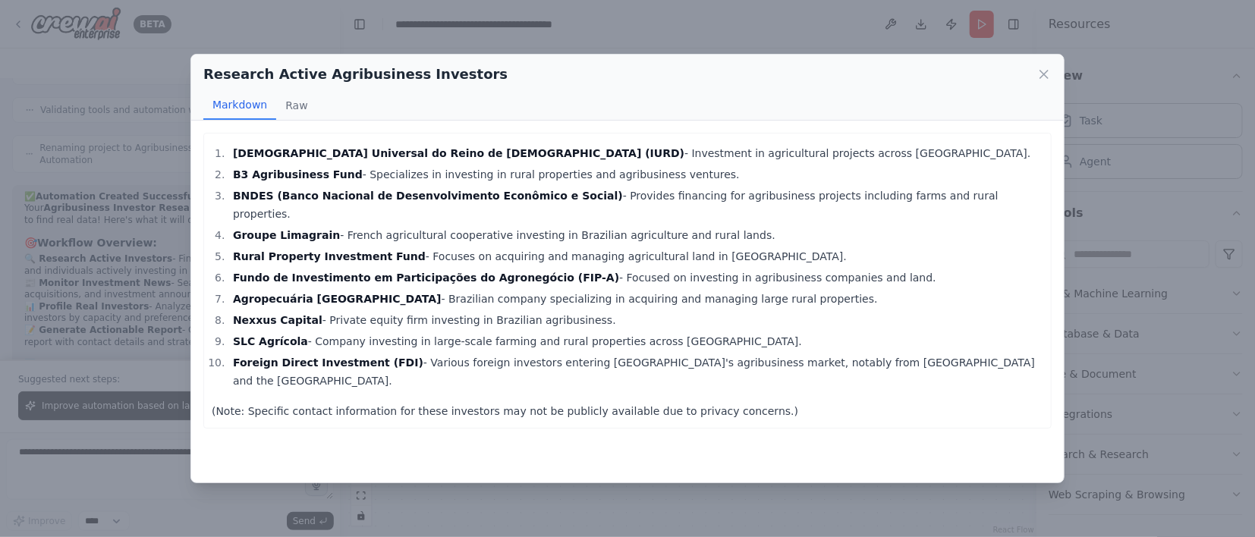
click at [1099, 68] on div "Research Active Agribusiness Investors Markdown Raw Igreja Universal do Reino d…" at bounding box center [627, 268] width 1255 height 537
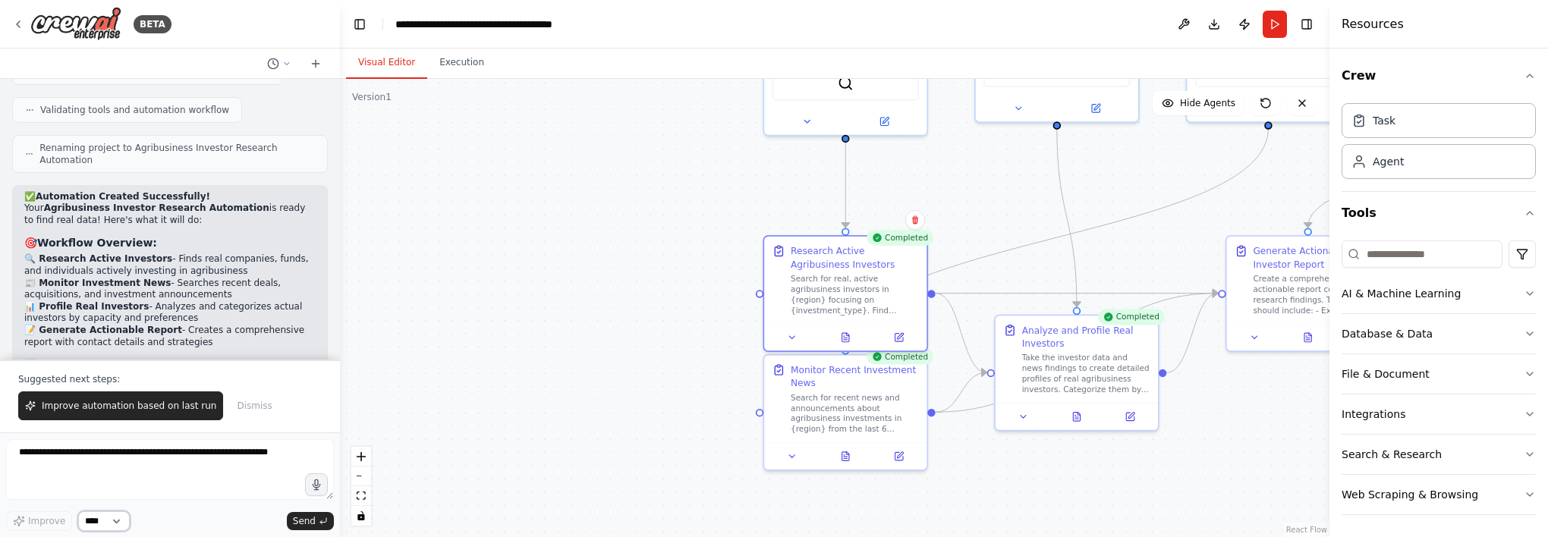
click at [82, 525] on select "****" at bounding box center [104, 522] width 52 height 20
click at [846, 451] on icon at bounding box center [847, 450] width 2 height 2
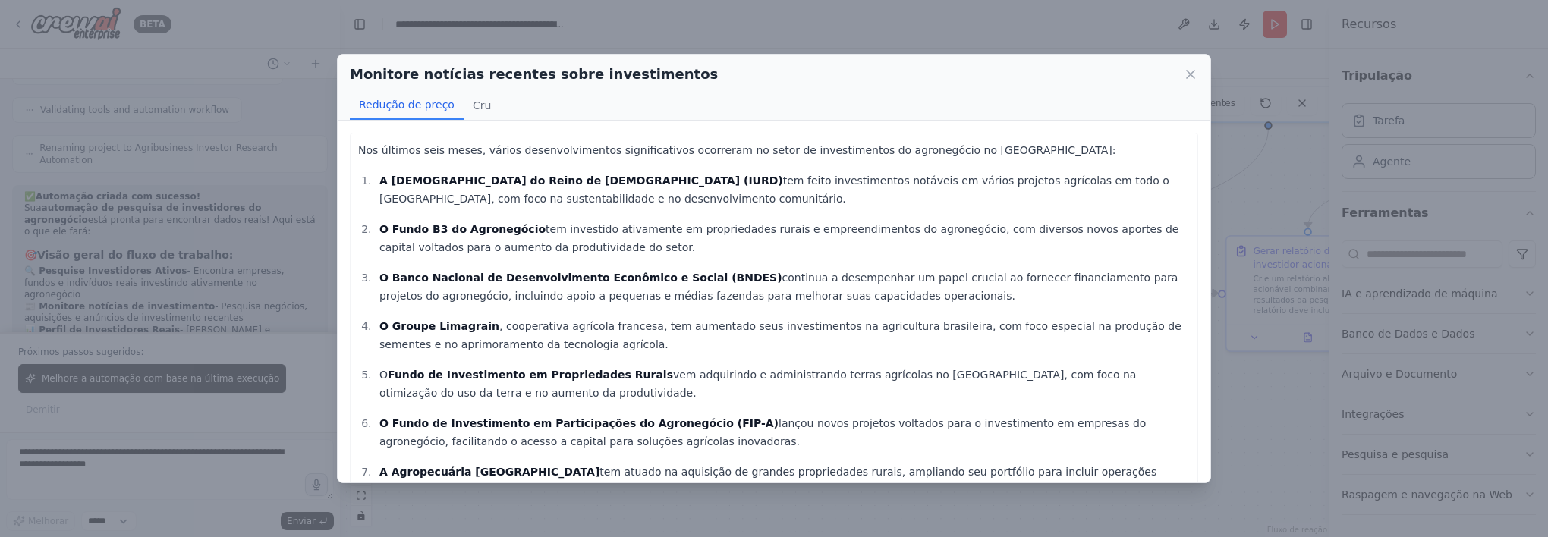
drag, startPoint x: 728, startPoint y: 288, endPoint x: 653, endPoint y: 265, distance: 78.0
click at [653, 265] on ol "A Igreja Universal do Reino de Deus (IURD) tem feito investimentos notáveis em …" at bounding box center [774, 409] width 832 height 474
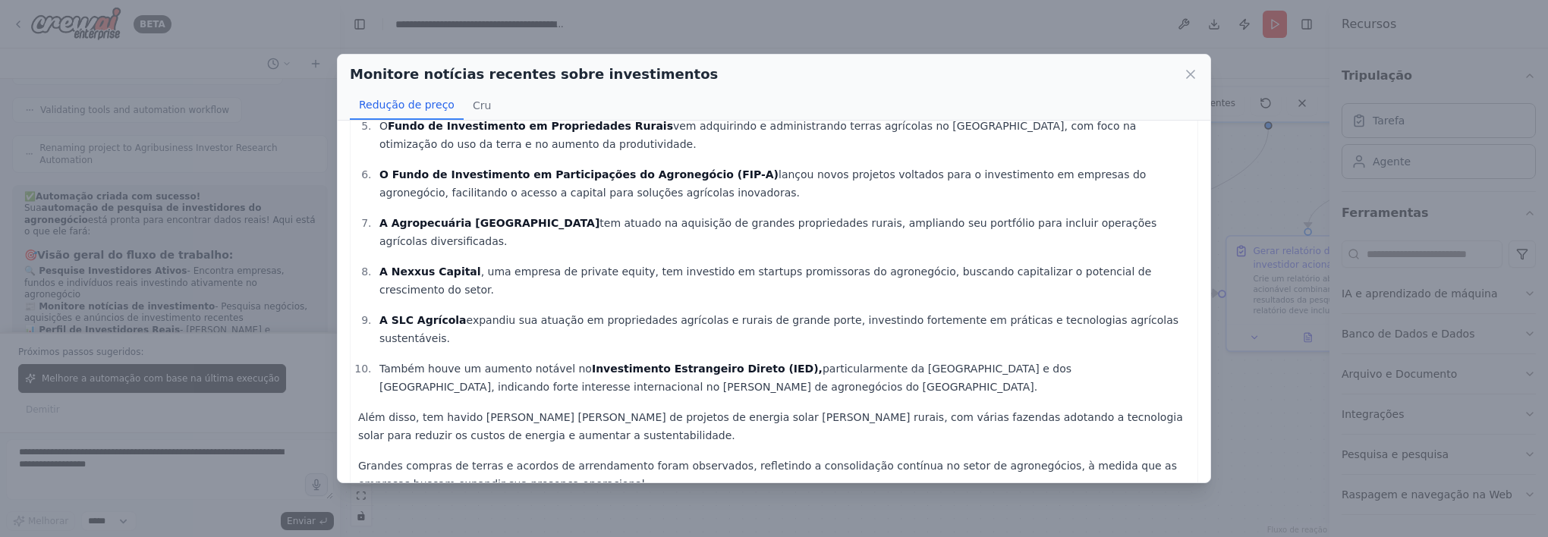
scroll to position [254, 0]
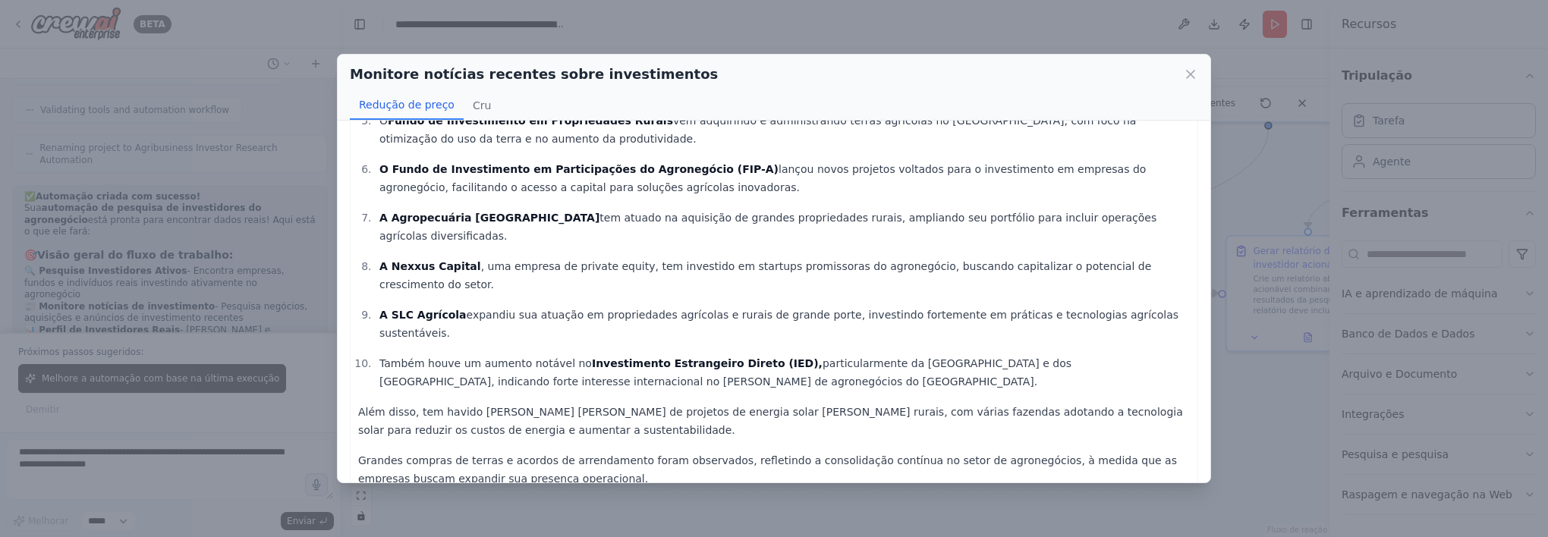
click at [1236, 180] on div "Monitore notícias recentes sobre investimentos Redução de preço Cru Nos últimos…" at bounding box center [774, 268] width 1548 height 537
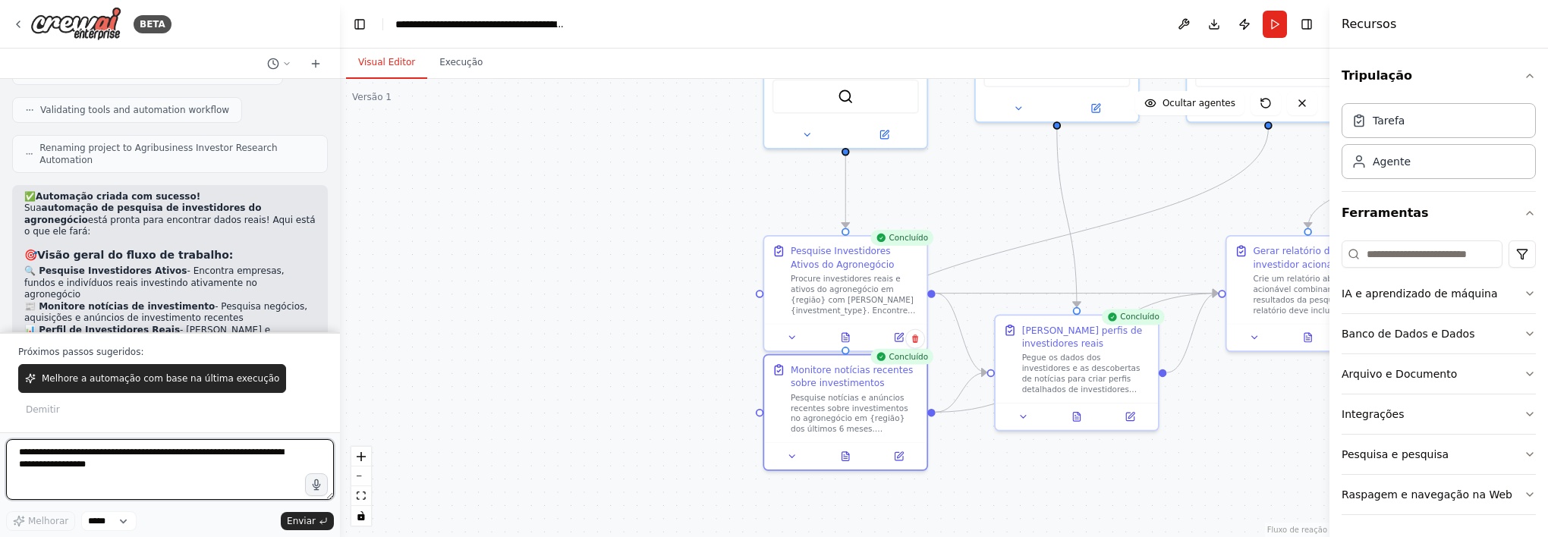
click at [180, 457] on textarea at bounding box center [170, 469] width 328 height 61
click at [1082, 423] on div at bounding box center [1077, 414] width 162 height 27
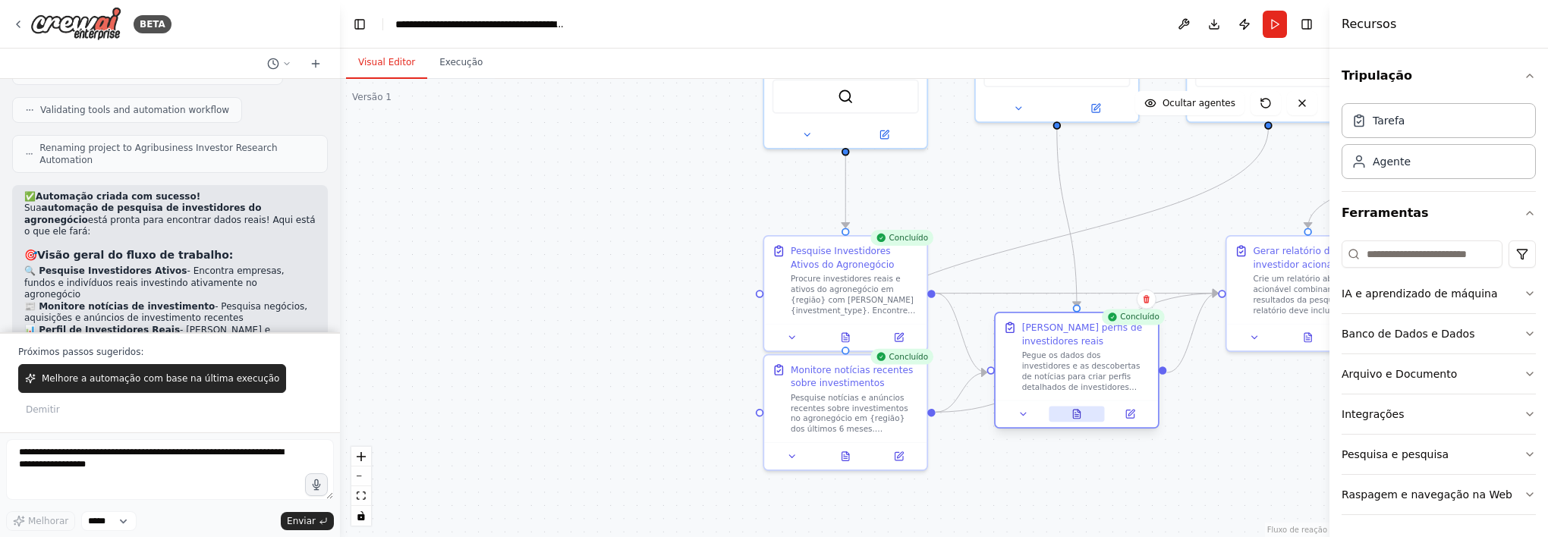
click at [1073, 417] on icon at bounding box center [1076, 414] width 7 height 9
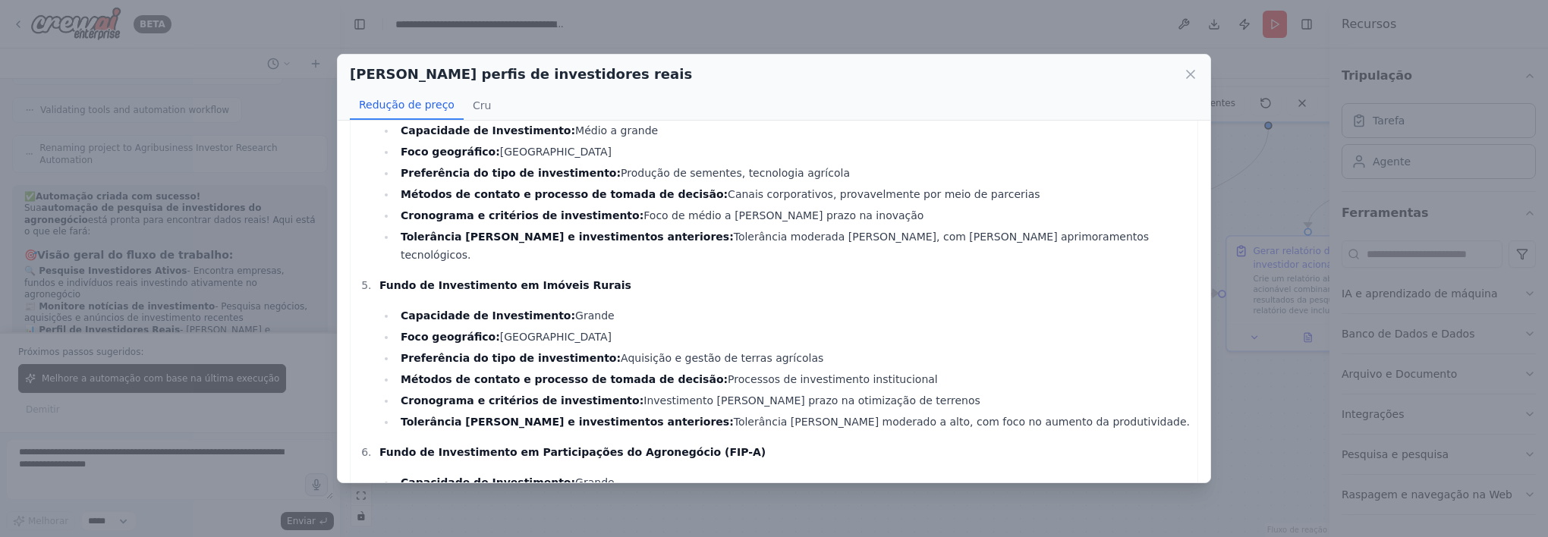
scroll to position [607, 0]
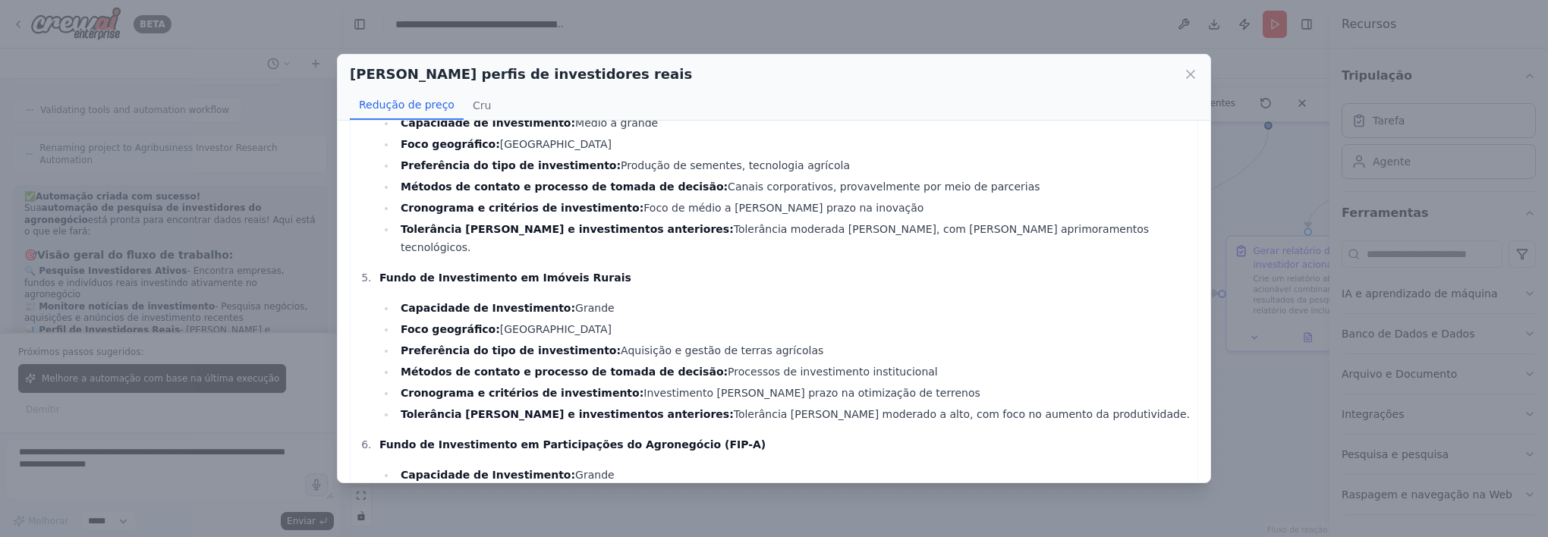
click at [1257, 136] on div "Analise e crie perfis de investidores reais Redução de preço Cru Igreja Univers…" at bounding box center [774, 268] width 1548 height 537
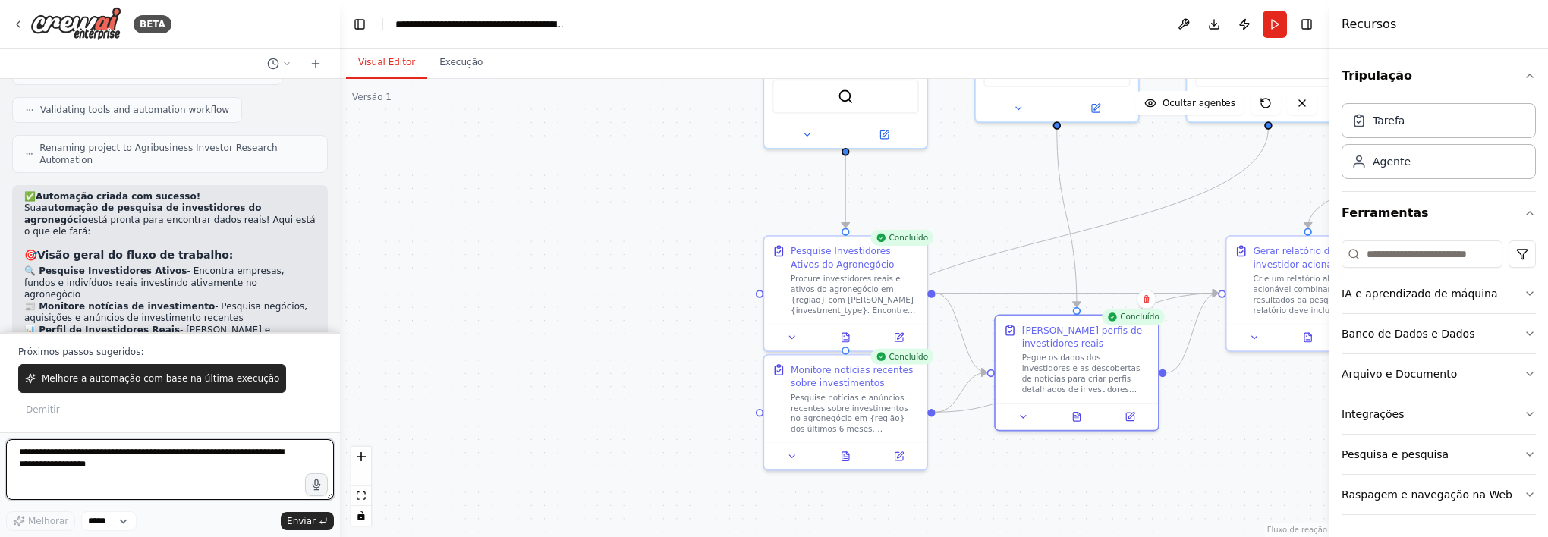
click at [217, 464] on textarea at bounding box center [170, 469] width 328 height 61
type textarea "**********"
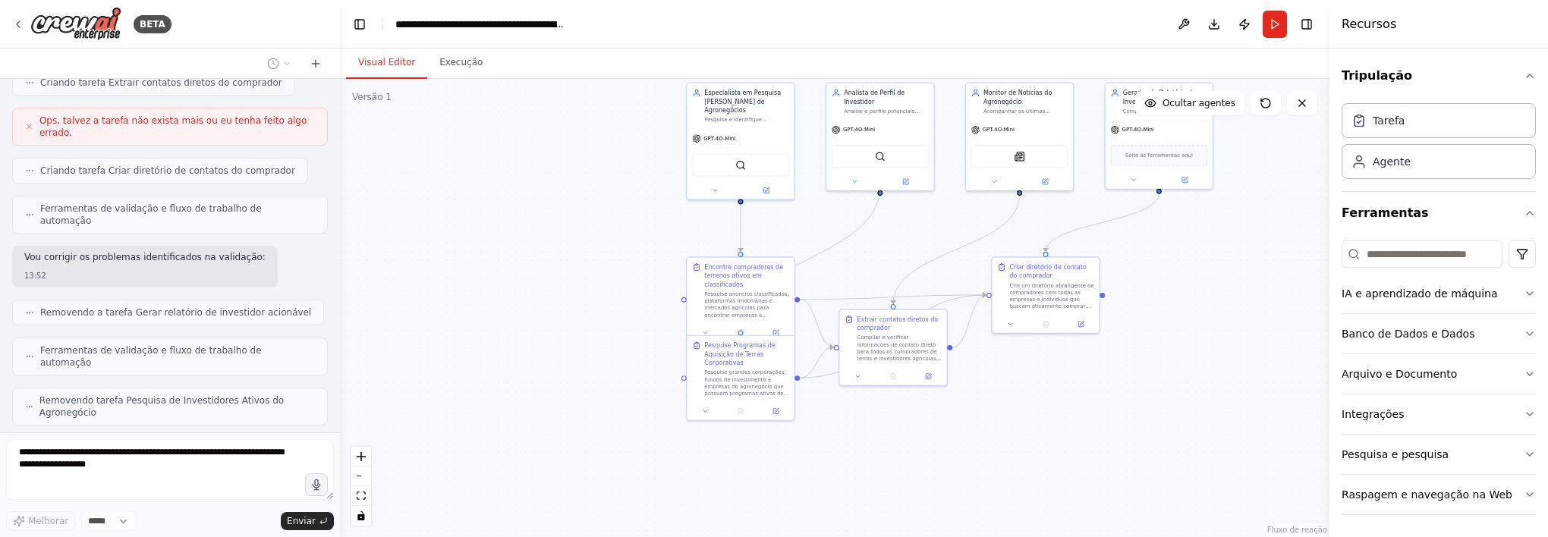
scroll to position [4087, 0]
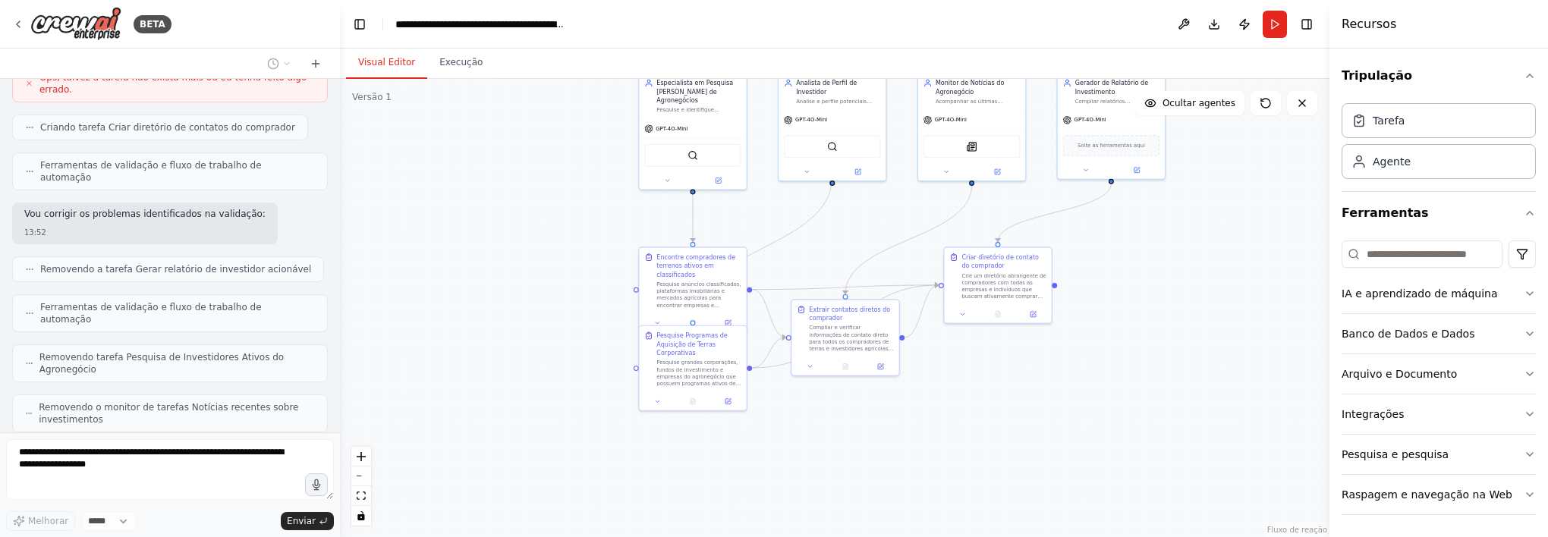
drag, startPoint x: 1036, startPoint y: 449, endPoint x: 980, endPoint y: 440, distance: 56.8
click at [982, 438] on div ".deletable-edge-delete-btn { width: 20px; height: 20px; border: 0px solid #ffff…" at bounding box center [835, 308] width 990 height 458
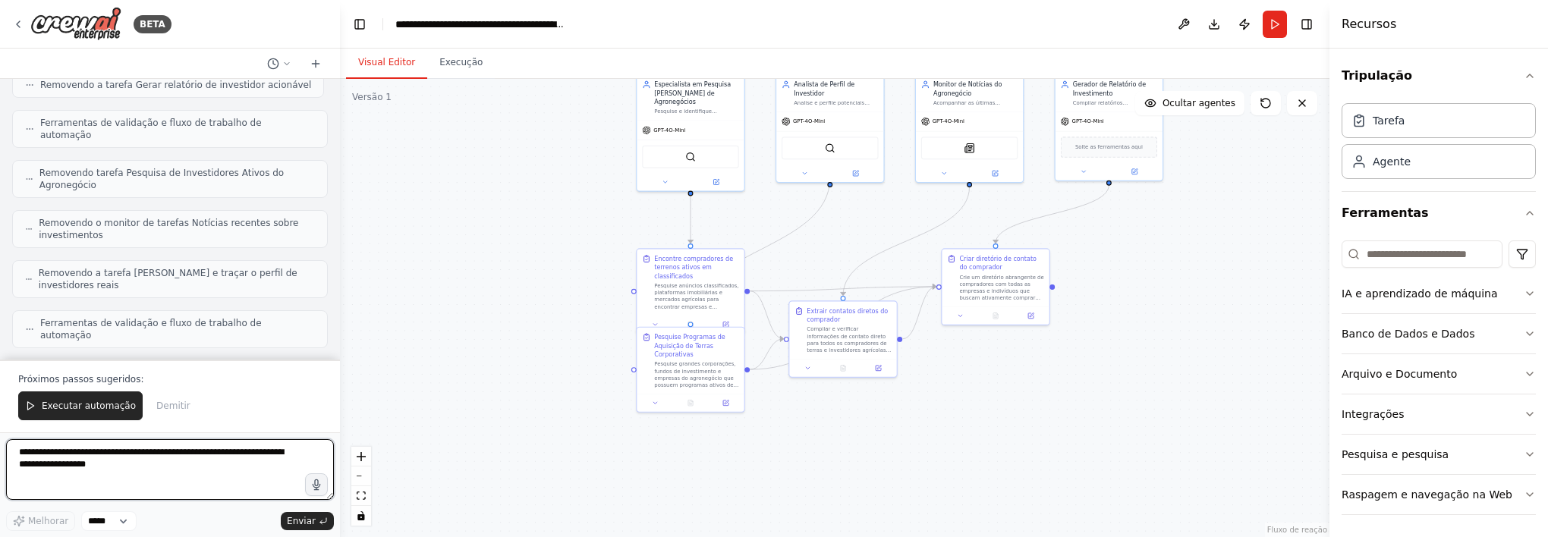
scroll to position [4283, 0]
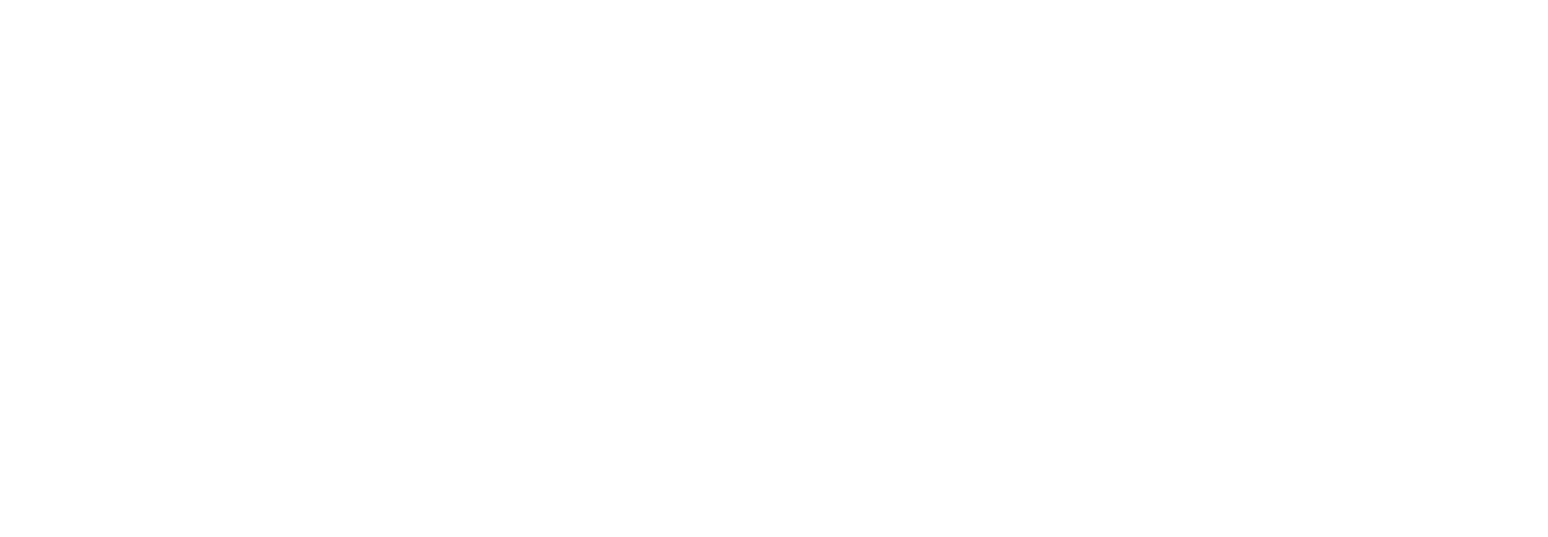
click at [97, 0] on html at bounding box center [774, 0] width 1548 height 0
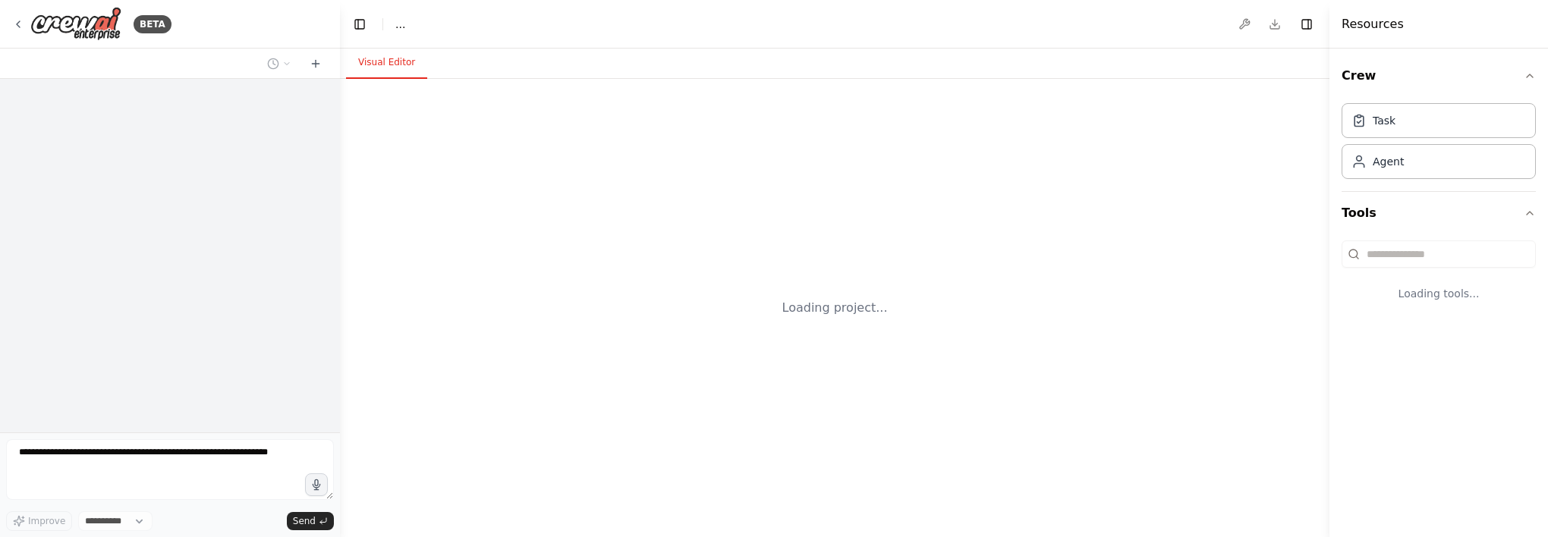
select select "****"
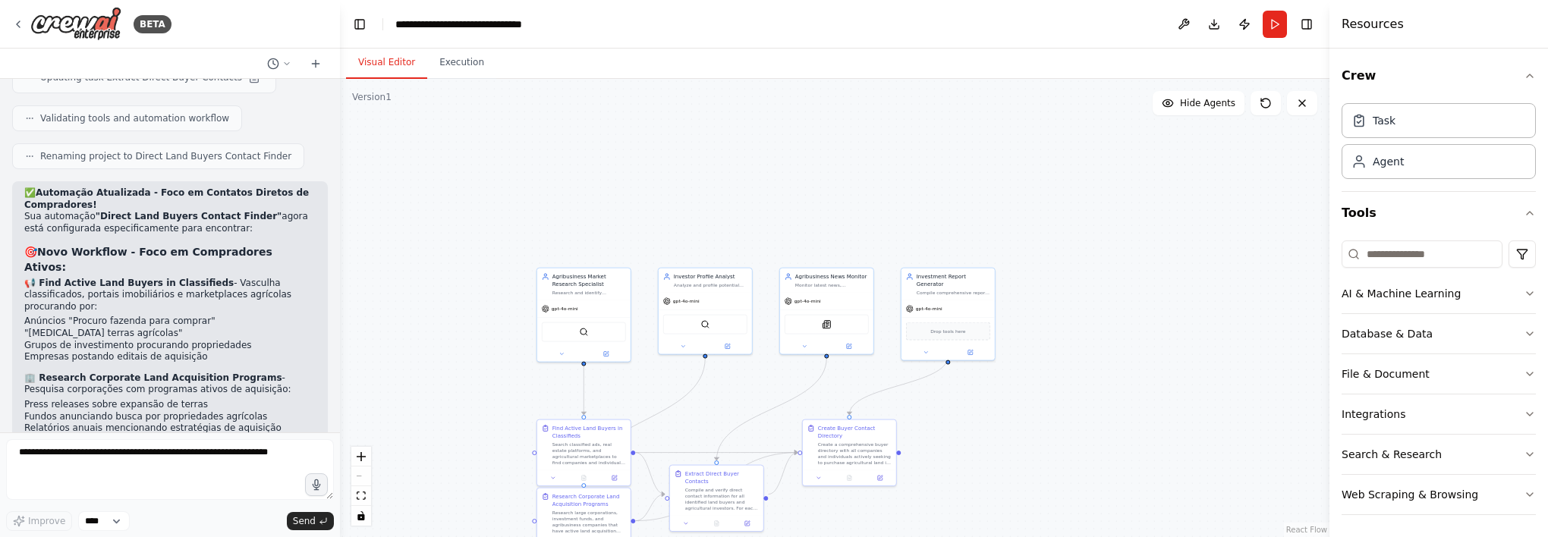
scroll to position [4578, 0]
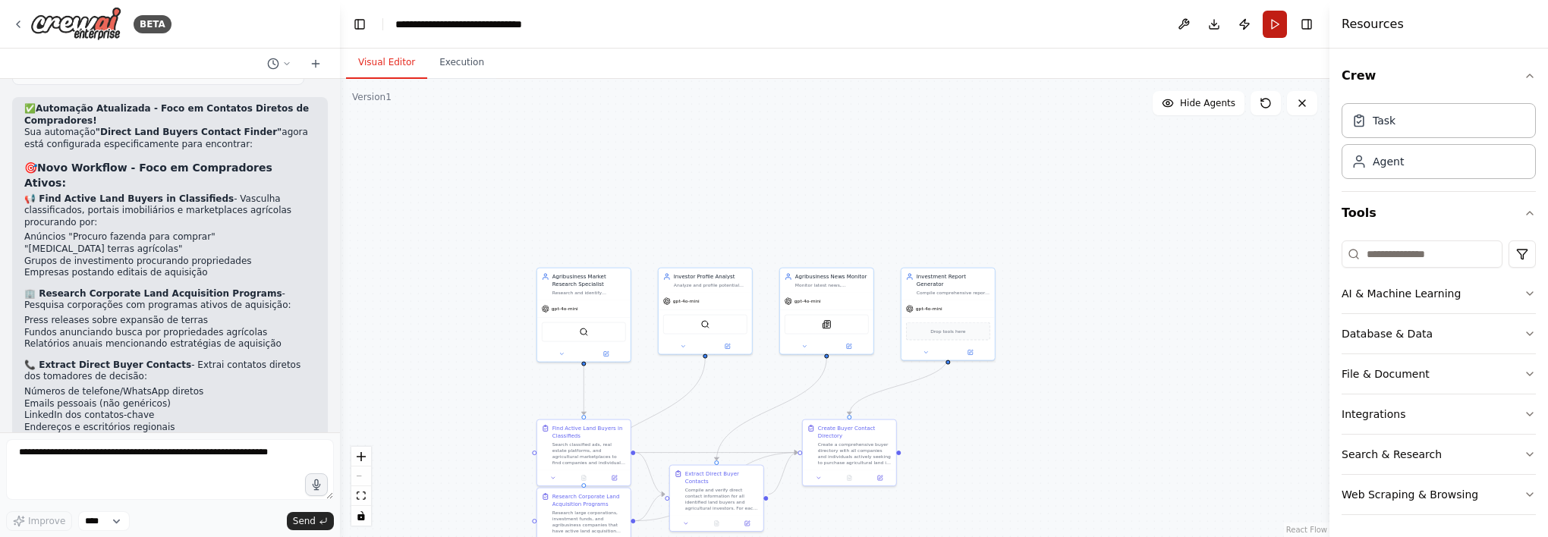
click at [1270, 30] on button "Run" at bounding box center [1275, 24] width 24 height 27
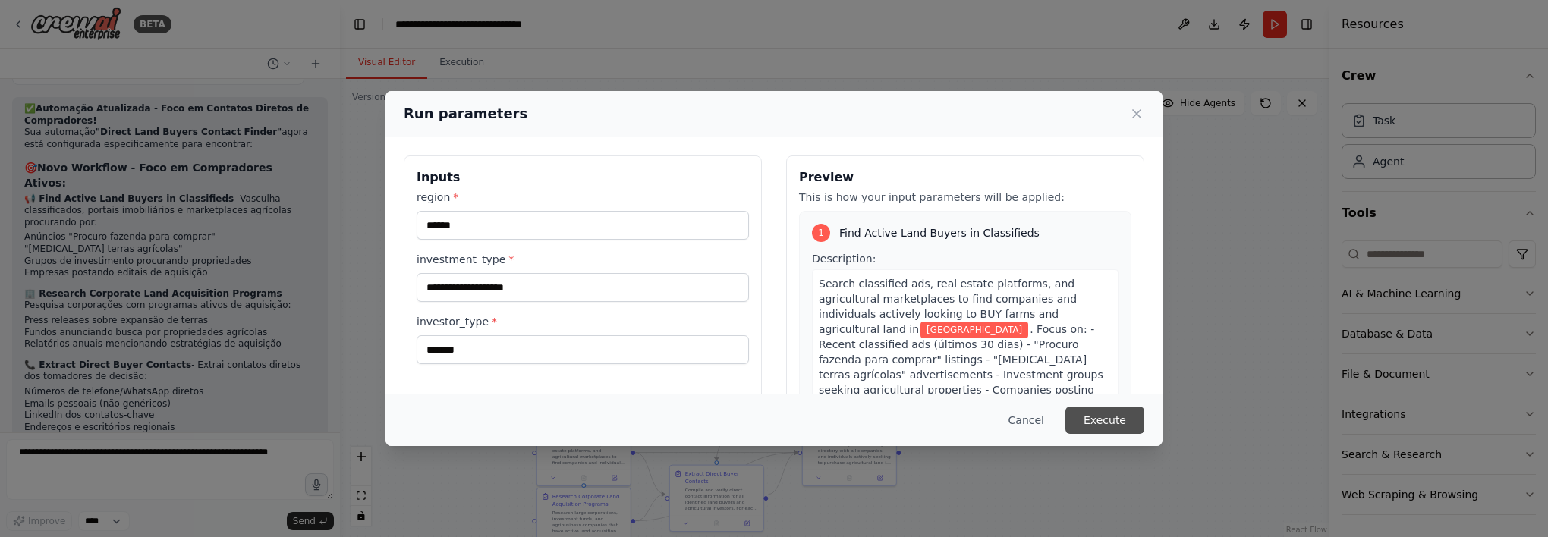
click at [1110, 411] on button "Execute" at bounding box center [1105, 420] width 79 height 27
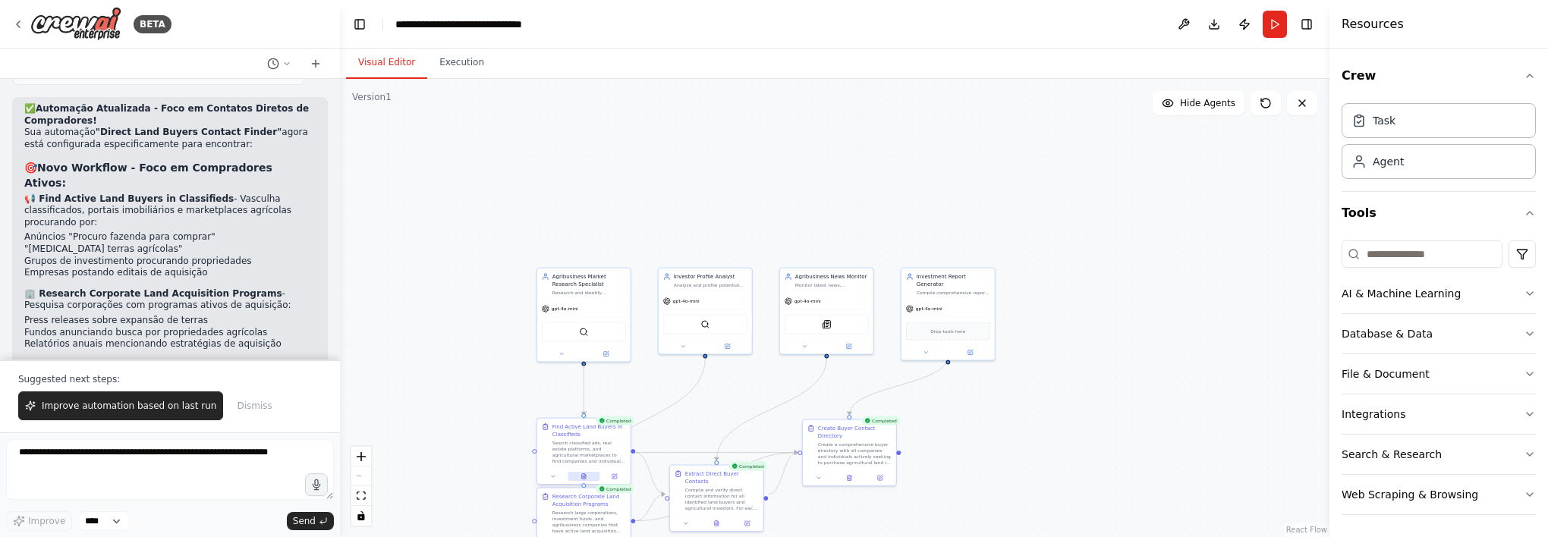
click at [584, 479] on icon at bounding box center [584, 476] width 4 height 5
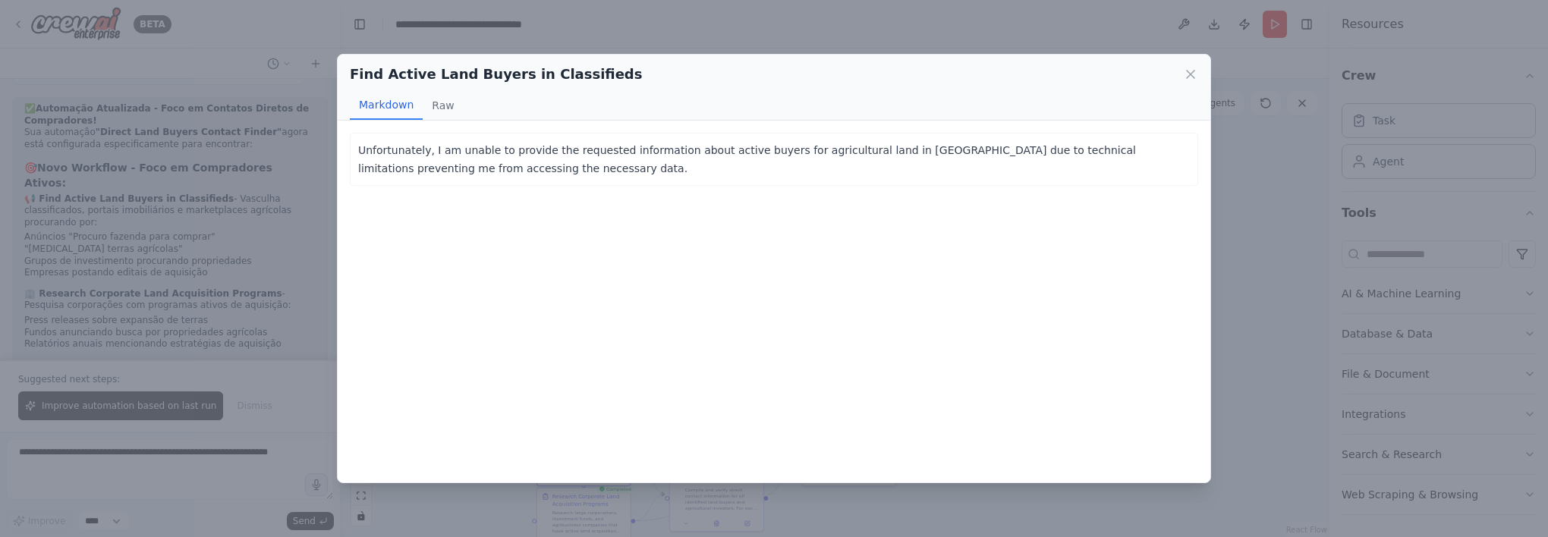
click at [712, 36] on div "Find Active Land Buyers in Classifieds Markdown Raw Unfortunately, I am unable …" at bounding box center [774, 268] width 1548 height 537
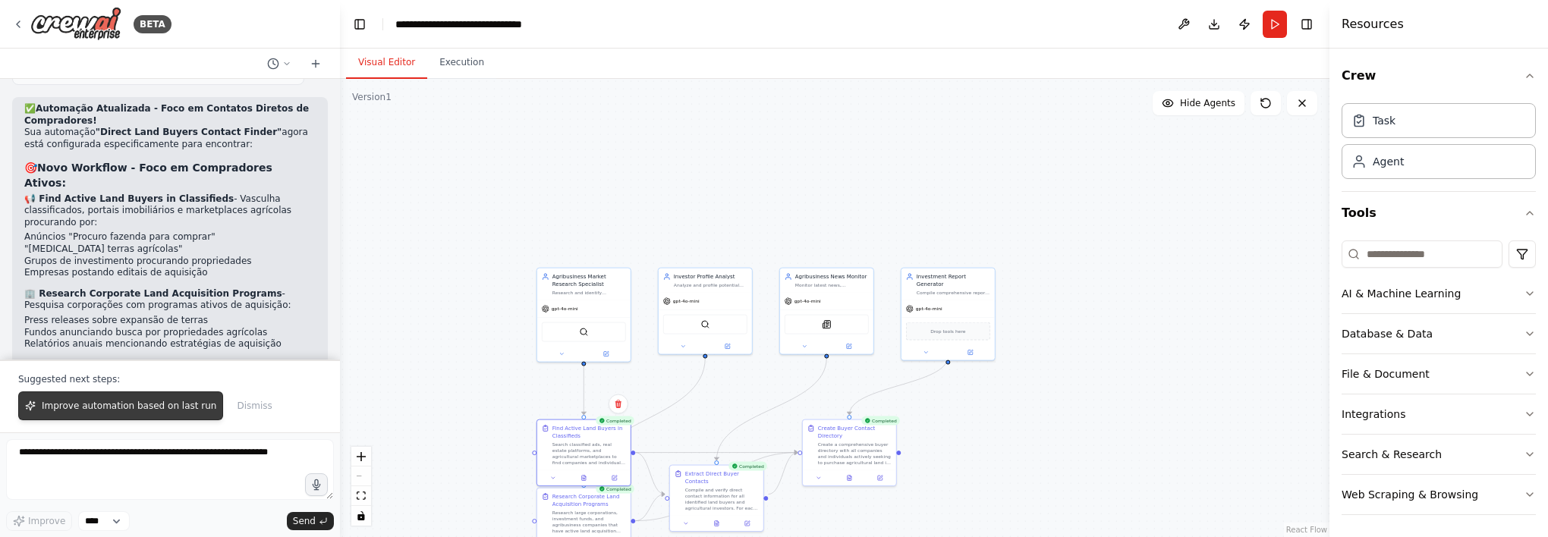
click at [118, 407] on span "Improve automation based on last run" at bounding box center [129, 406] width 175 height 12
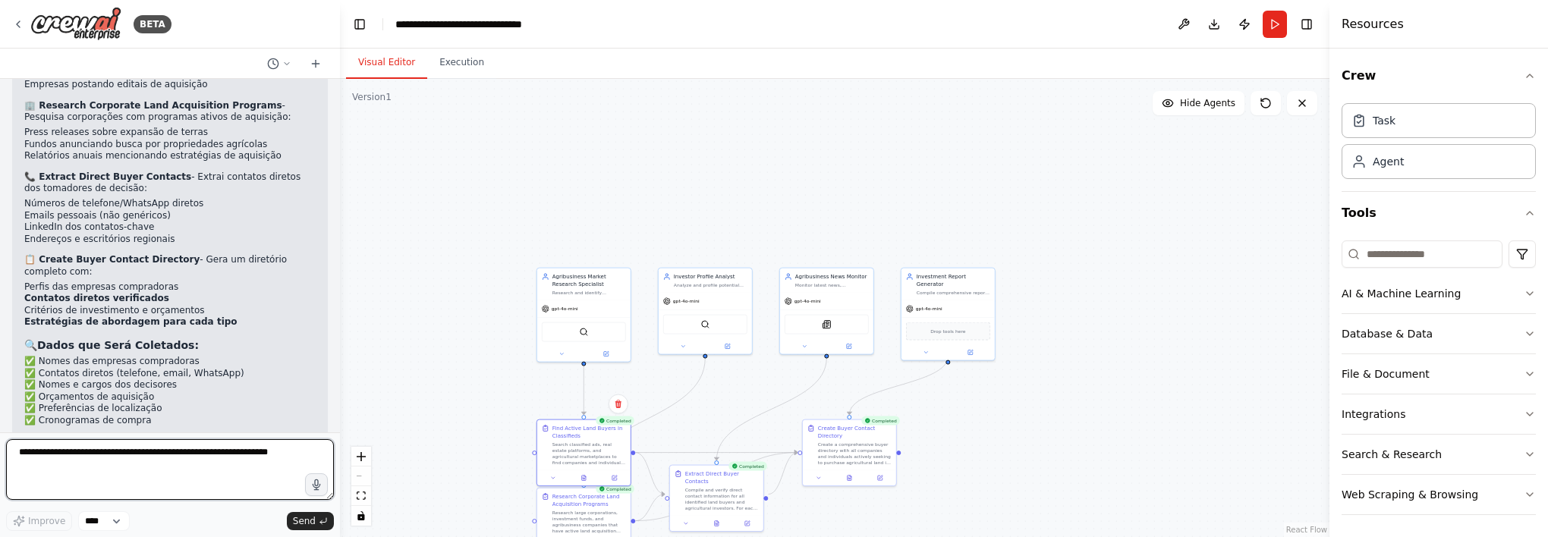
scroll to position [4793, 0]
